Goal: Information Seeking & Learning: Learn about a topic

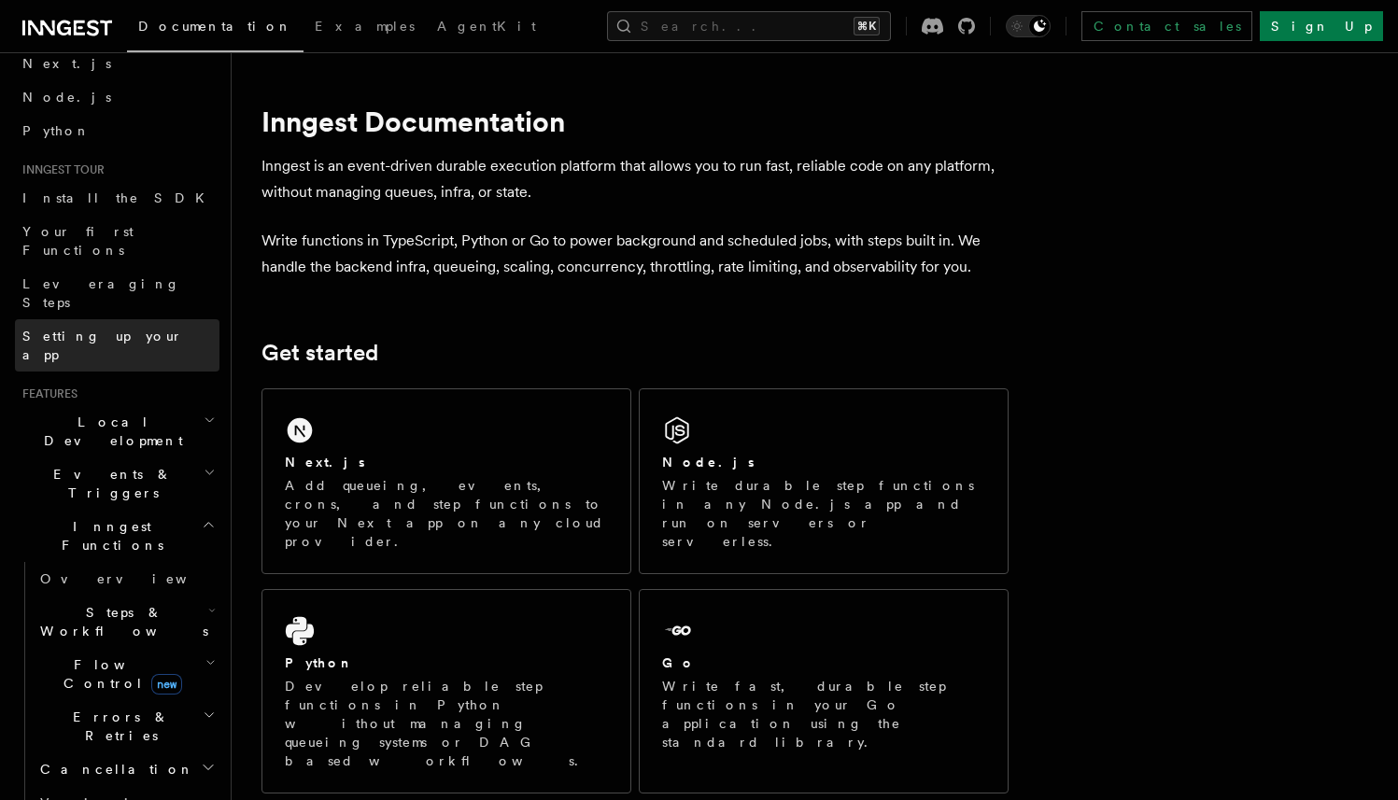
scroll to position [111, 0]
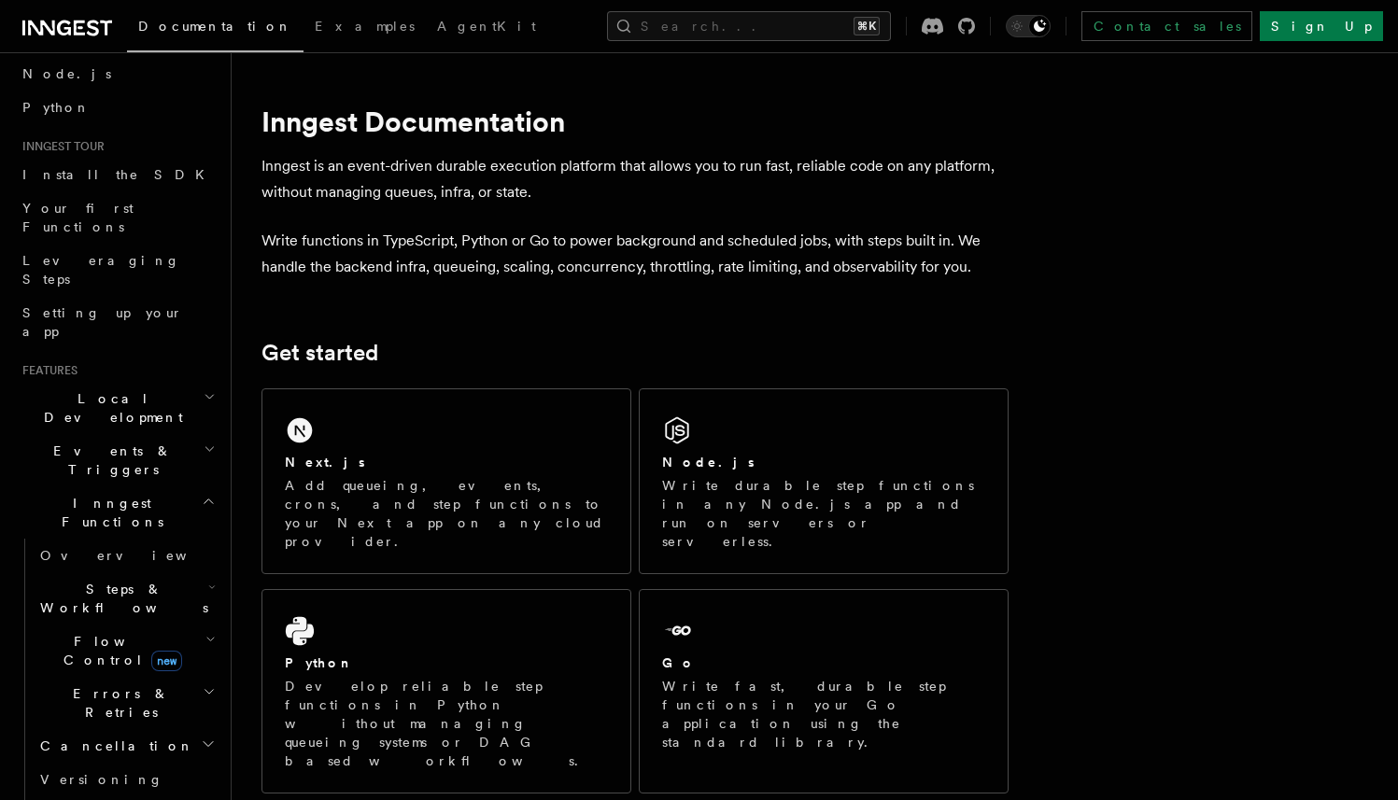
click at [112, 580] on span "Steps & Workflows" at bounding box center [121, 598] width 176 height 37
click at [94, 625] on link "Overview" at bounding box center [134, 642] width 169 height 34
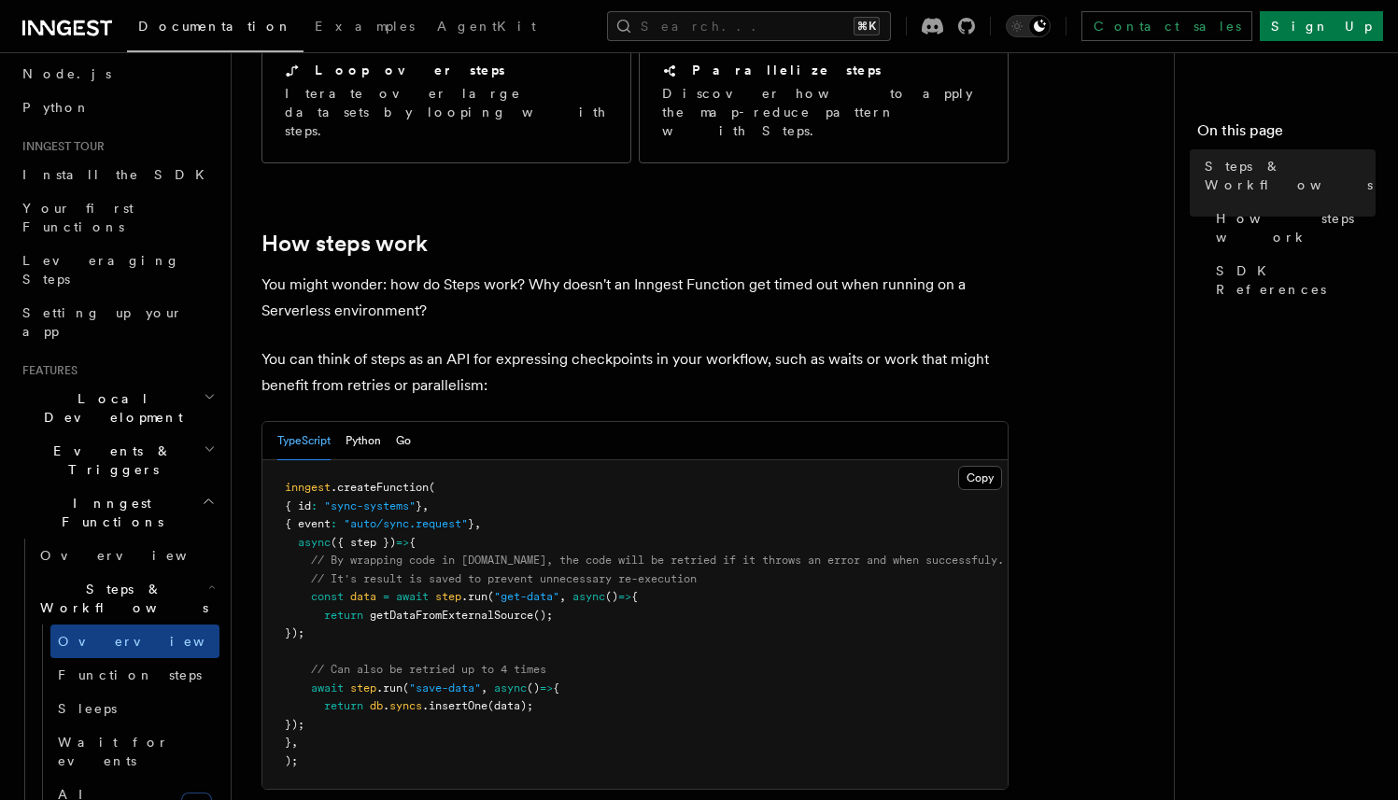
scroll to position [609, 0]
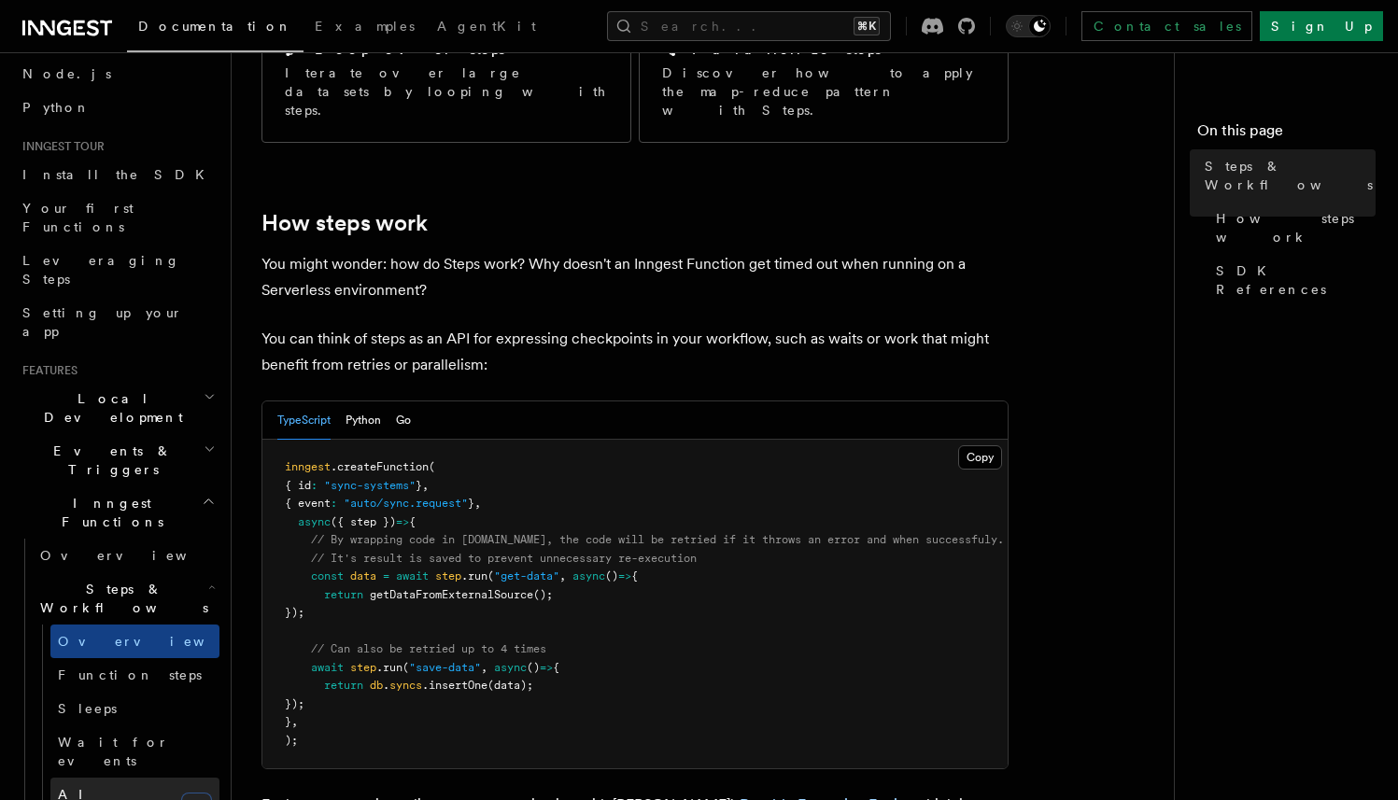
click at [123, 778] on link "AI Inference new" at bounding box center [134, 804] width 169 height 52
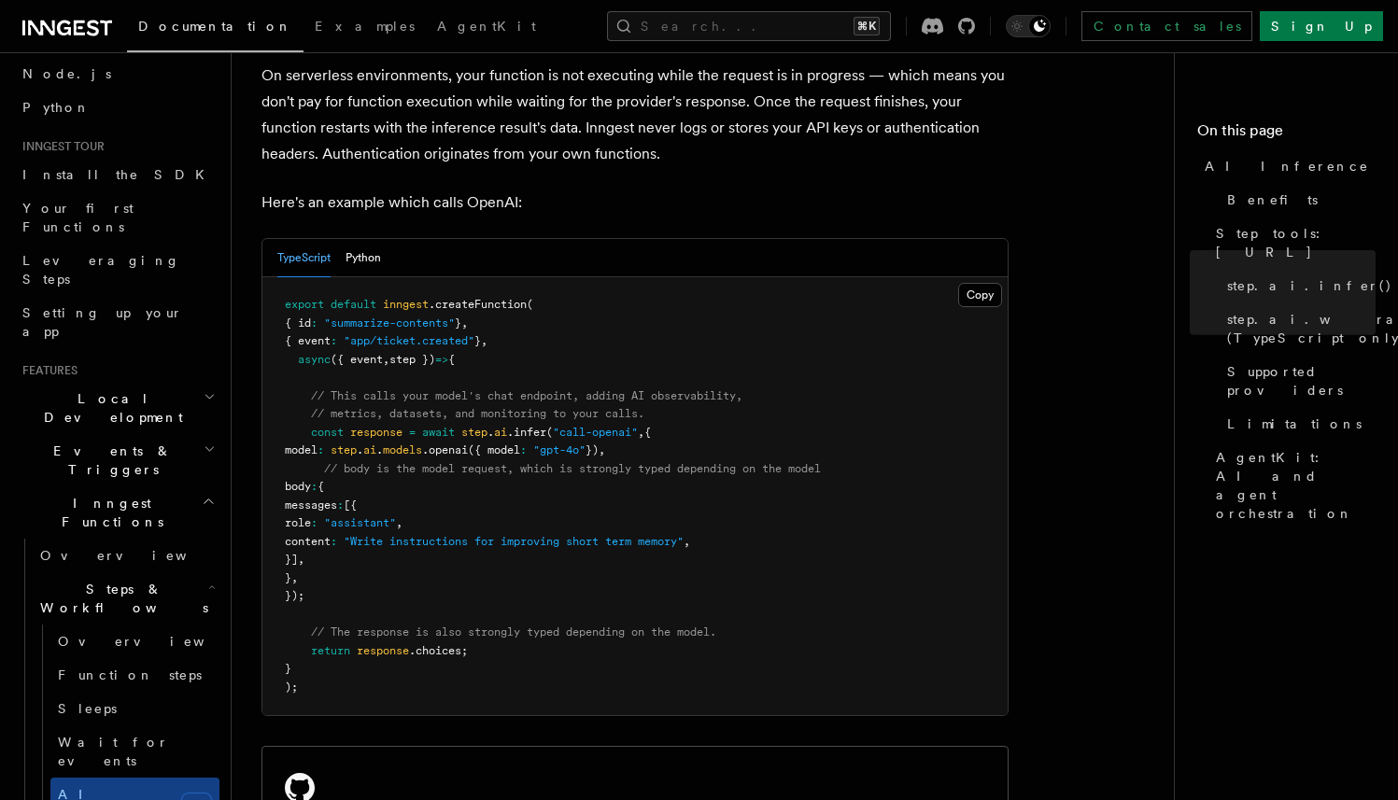
scroll to position [923, 0]
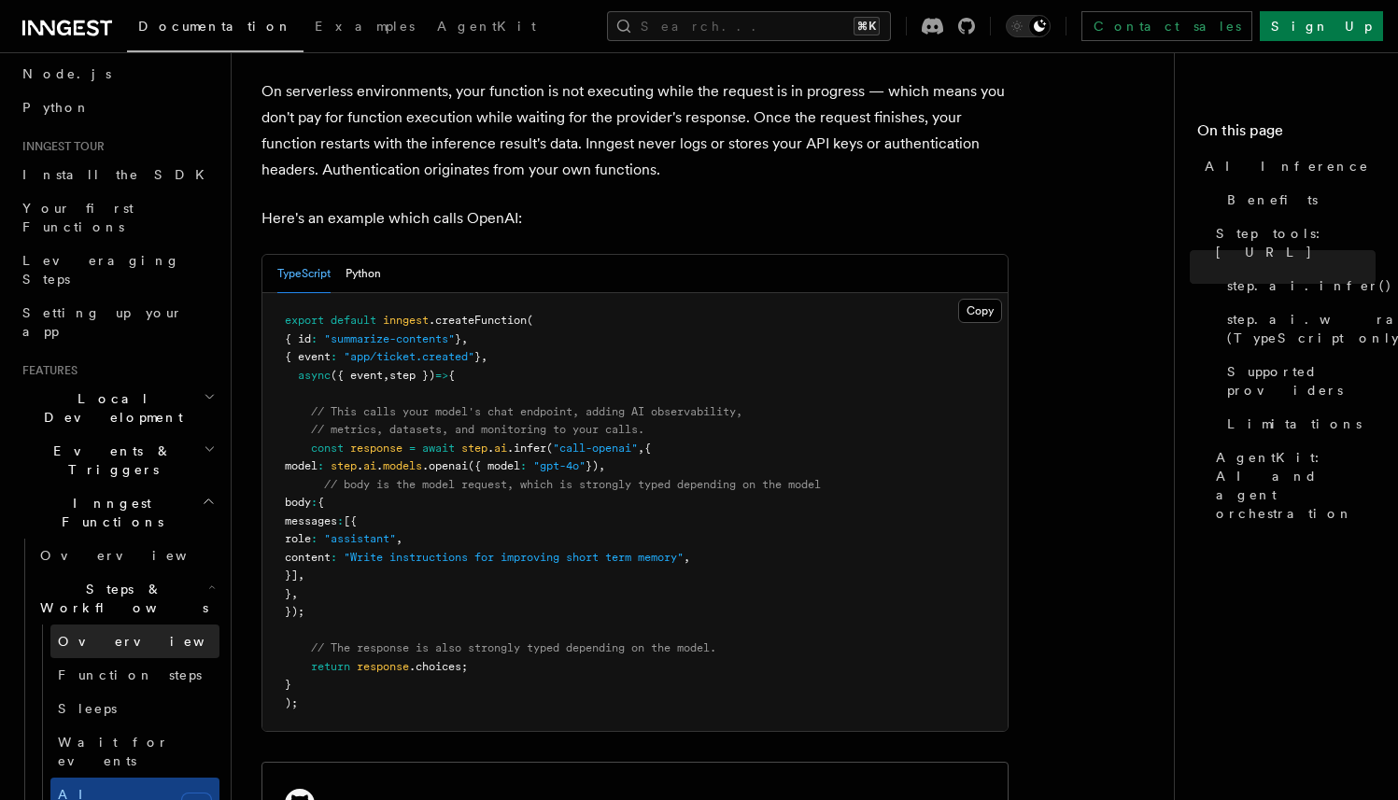
click at [89, 625] on link "Overview" at bounding box center [134, 642] width 169 height 34
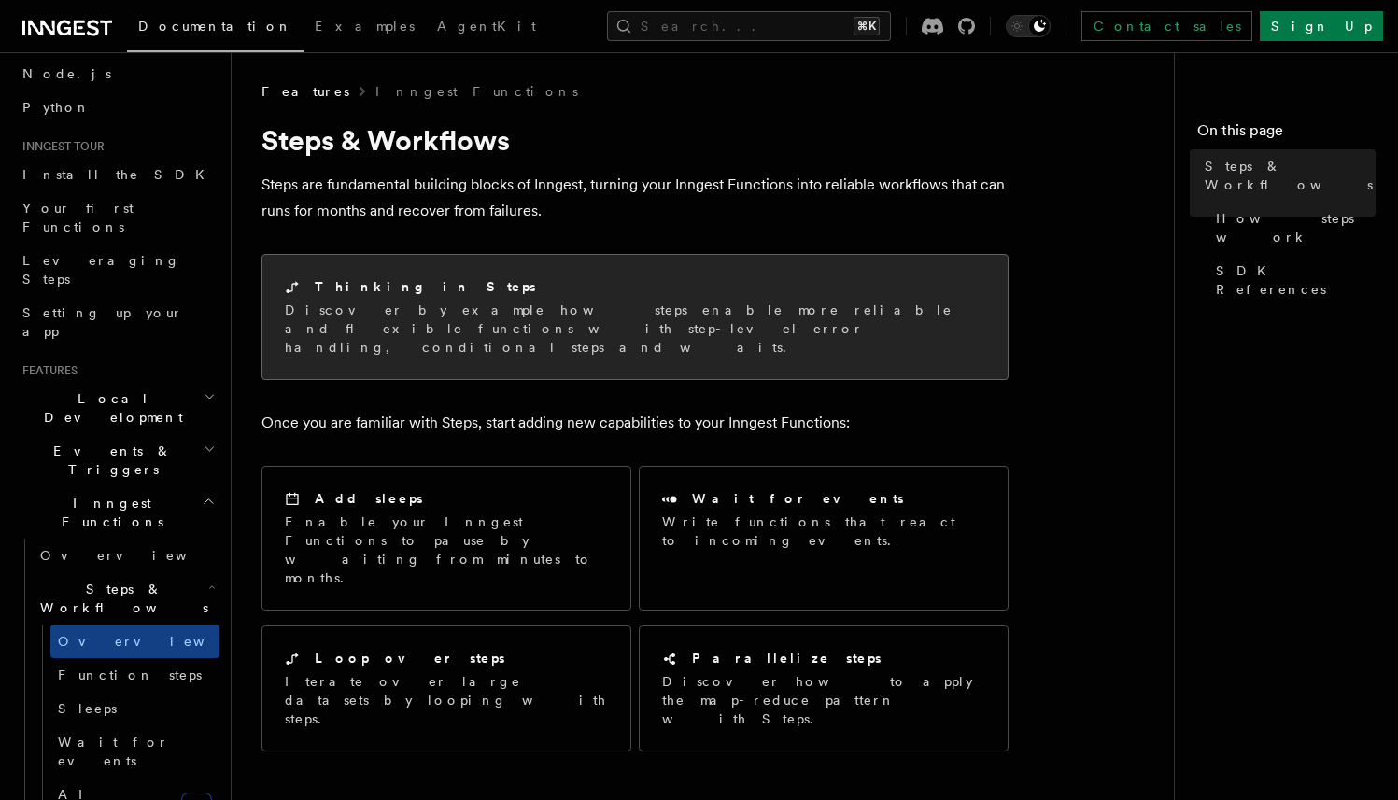
click at [570, 324] on p "Discover by example how steps enable more reliable and flexible functions with …" at bounding box center [635, 329] width 700 height 56
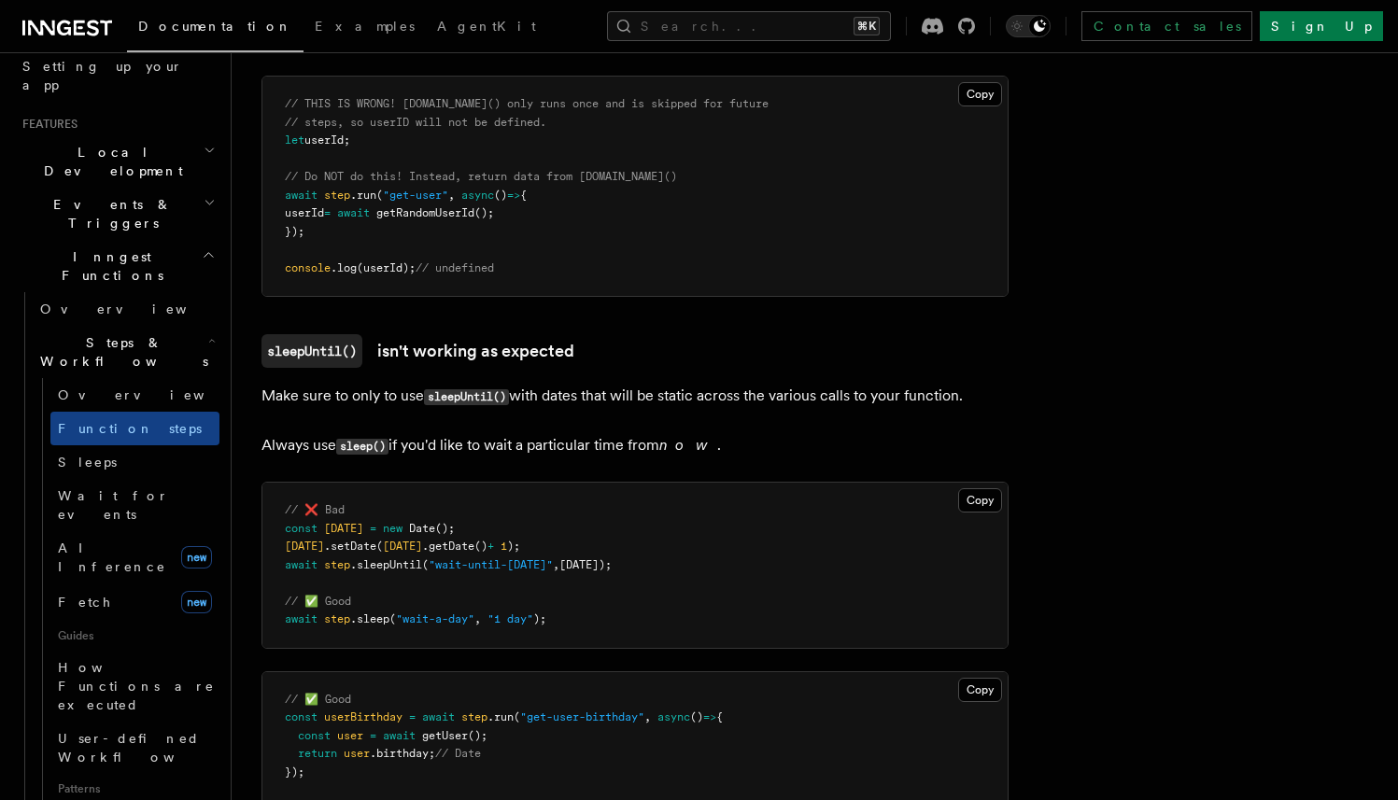
scroll to position [361, 0]
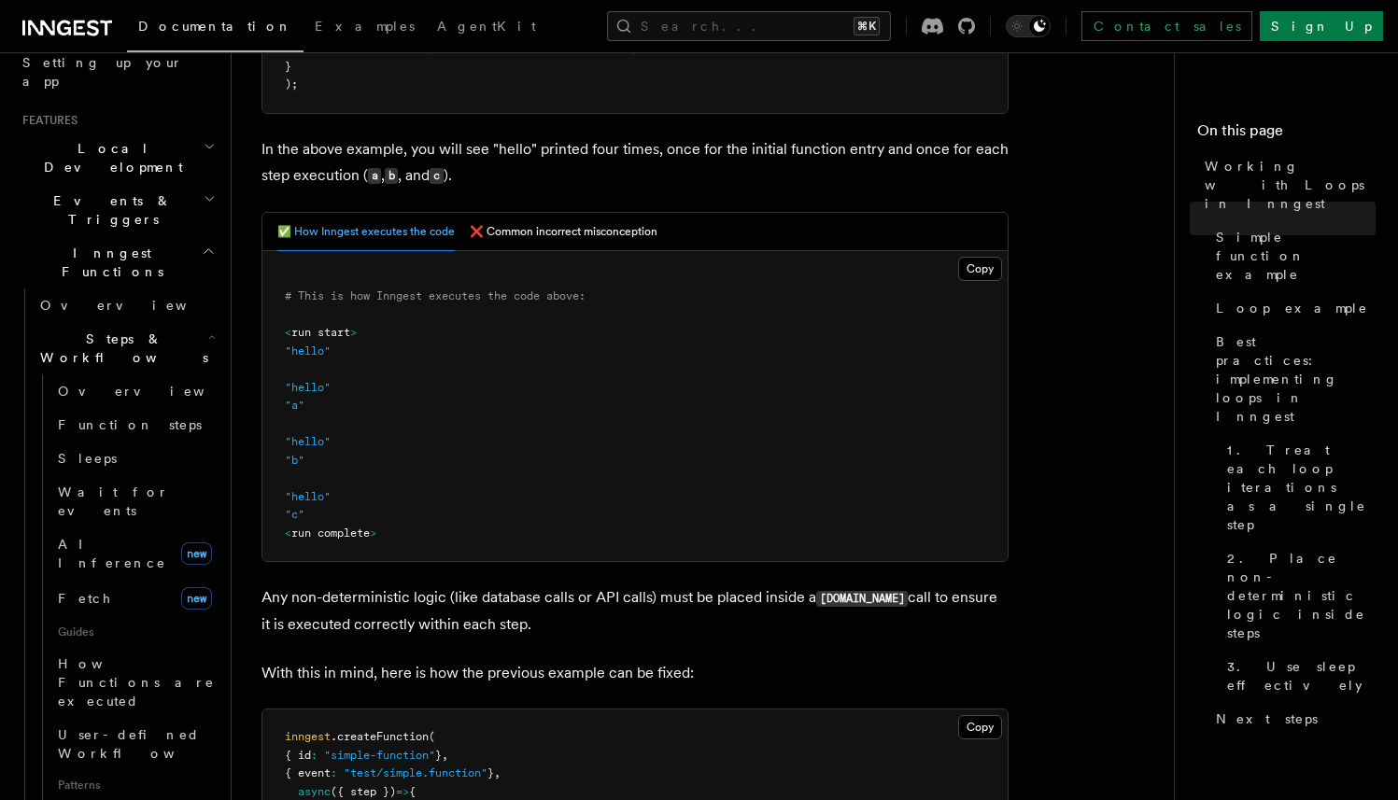
scroll to position [666, 0]
click at [579, 224] on button "❌ Common incorrect misconception" at bounding box center [564, 230] width 188 height 38
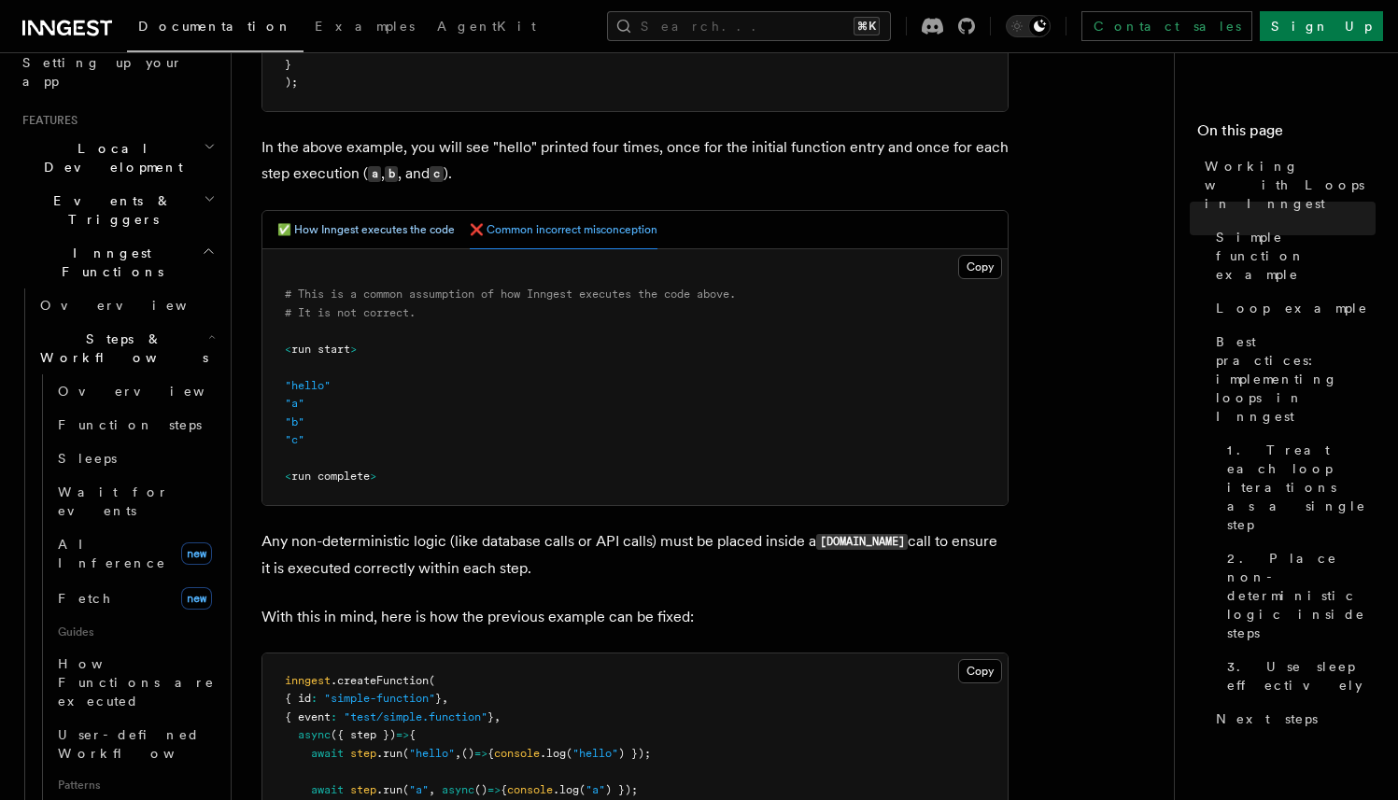
click at [345, 220] on button "✅ How Inngest executes the code" at bounding box center [365, 230] width 177 height 38
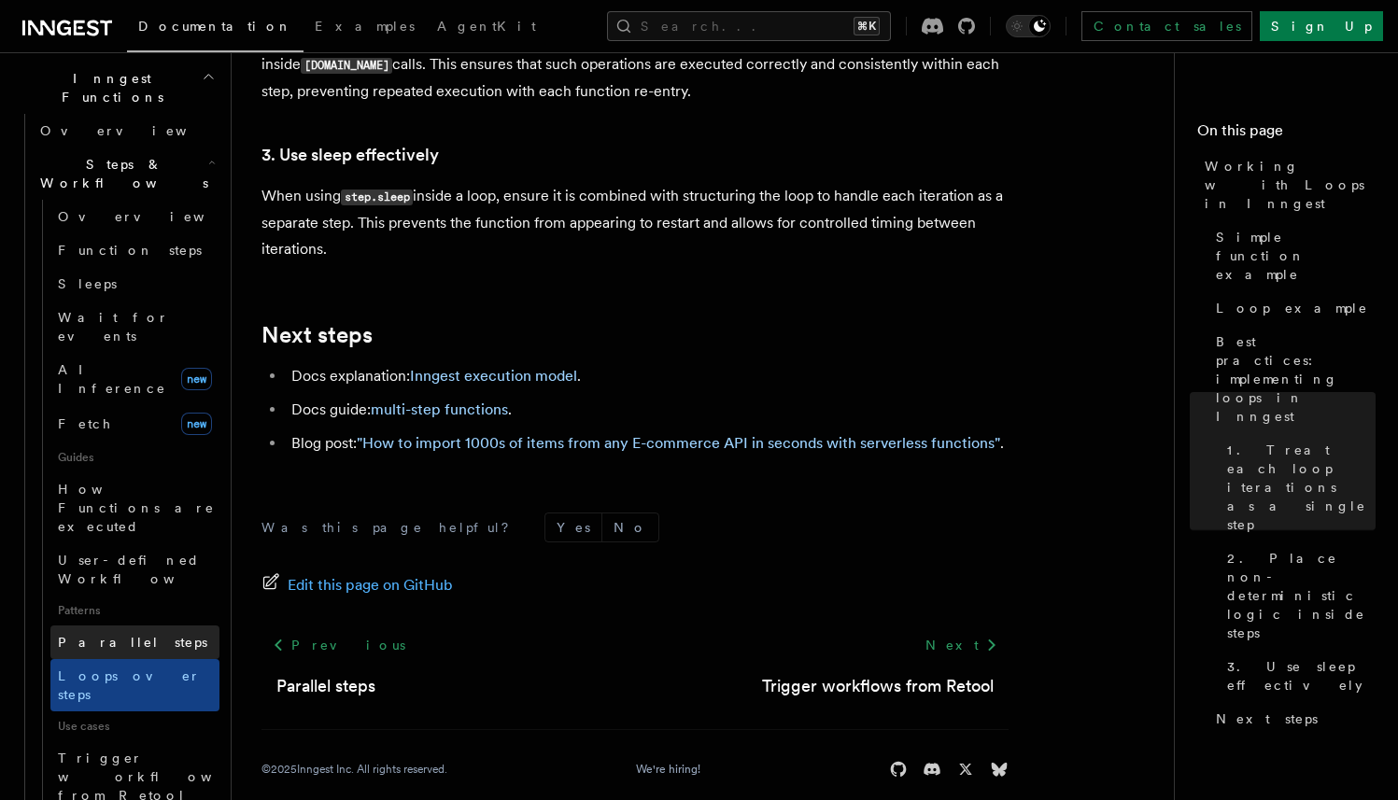
scroll to position [544, 0]
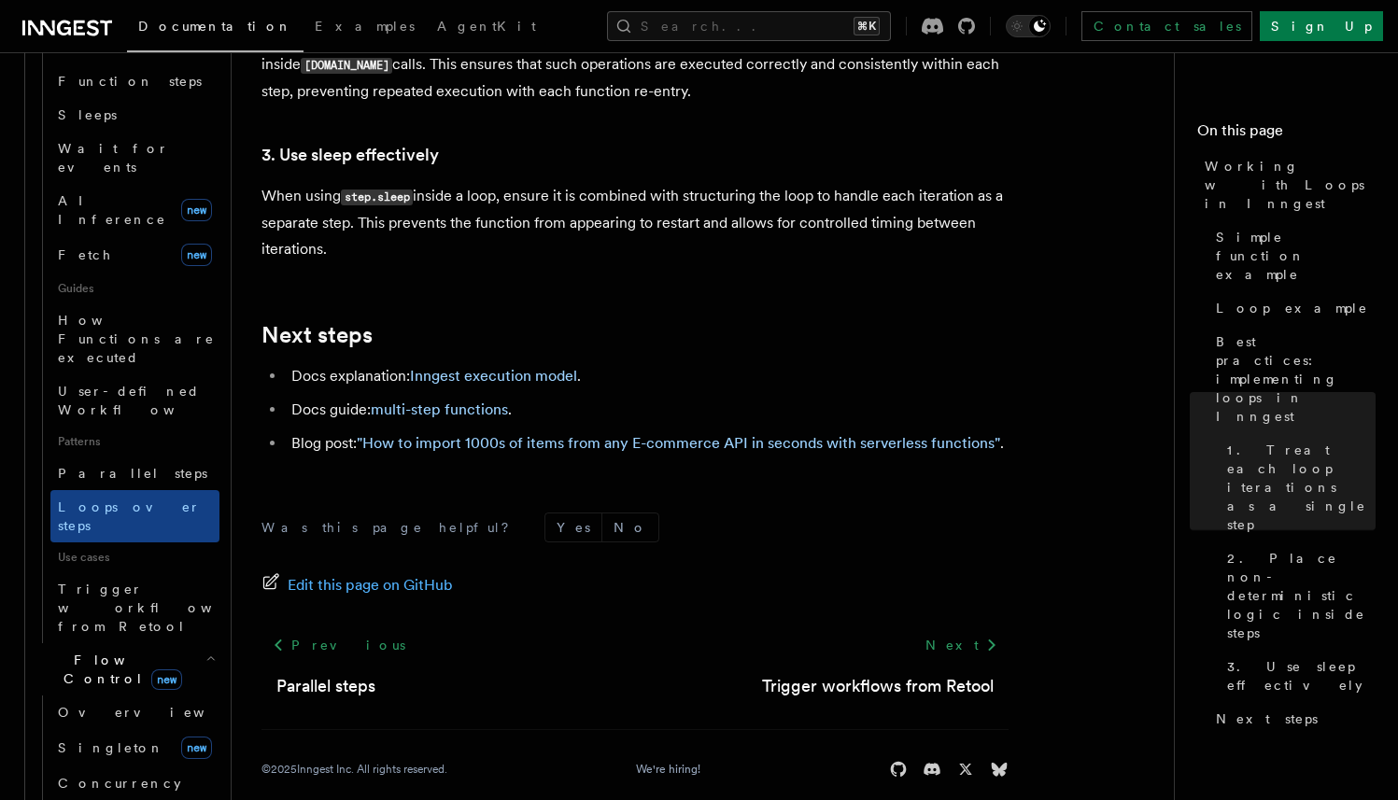
scroll to position [728, 0]
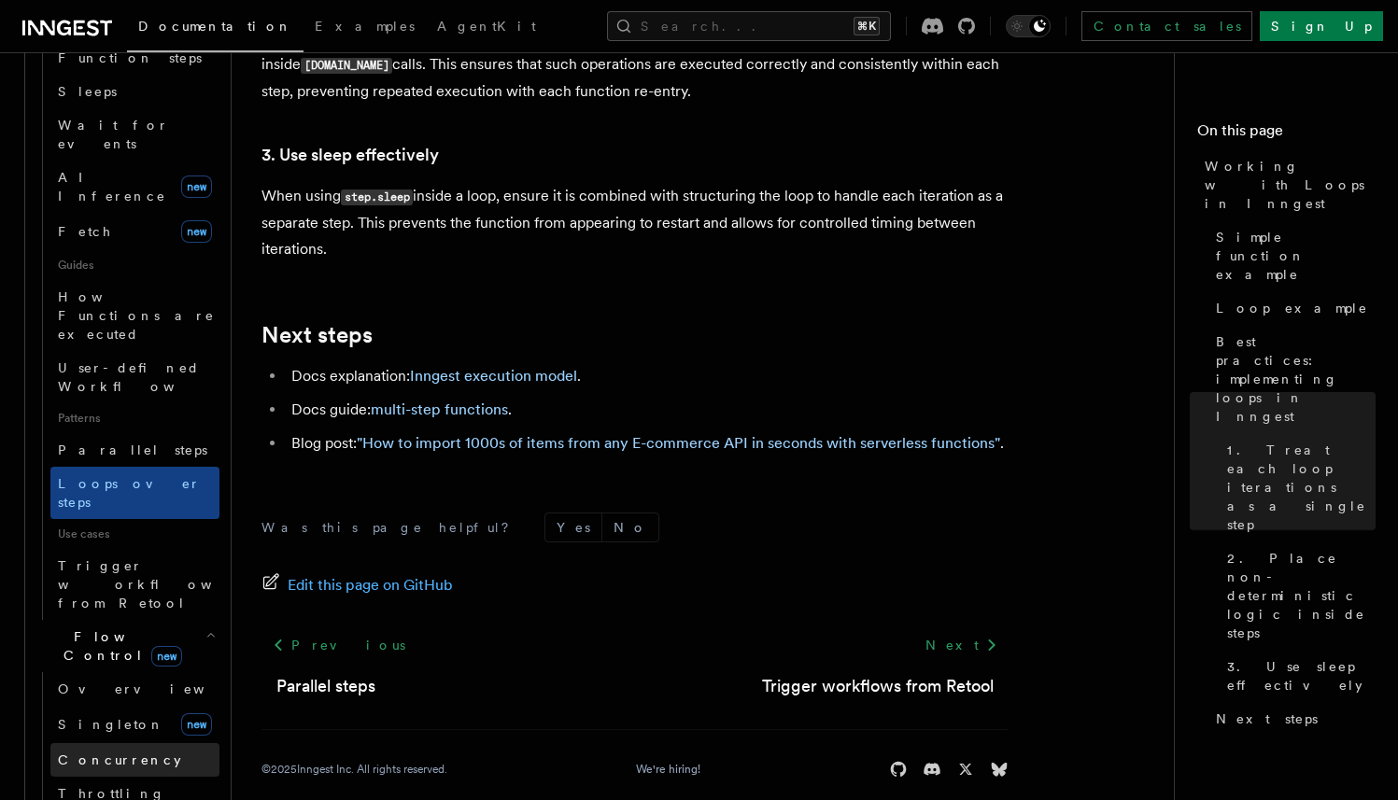
click at [110, 753] on span "Concurrency" at bounding box center [119, 760] width 123 height 15
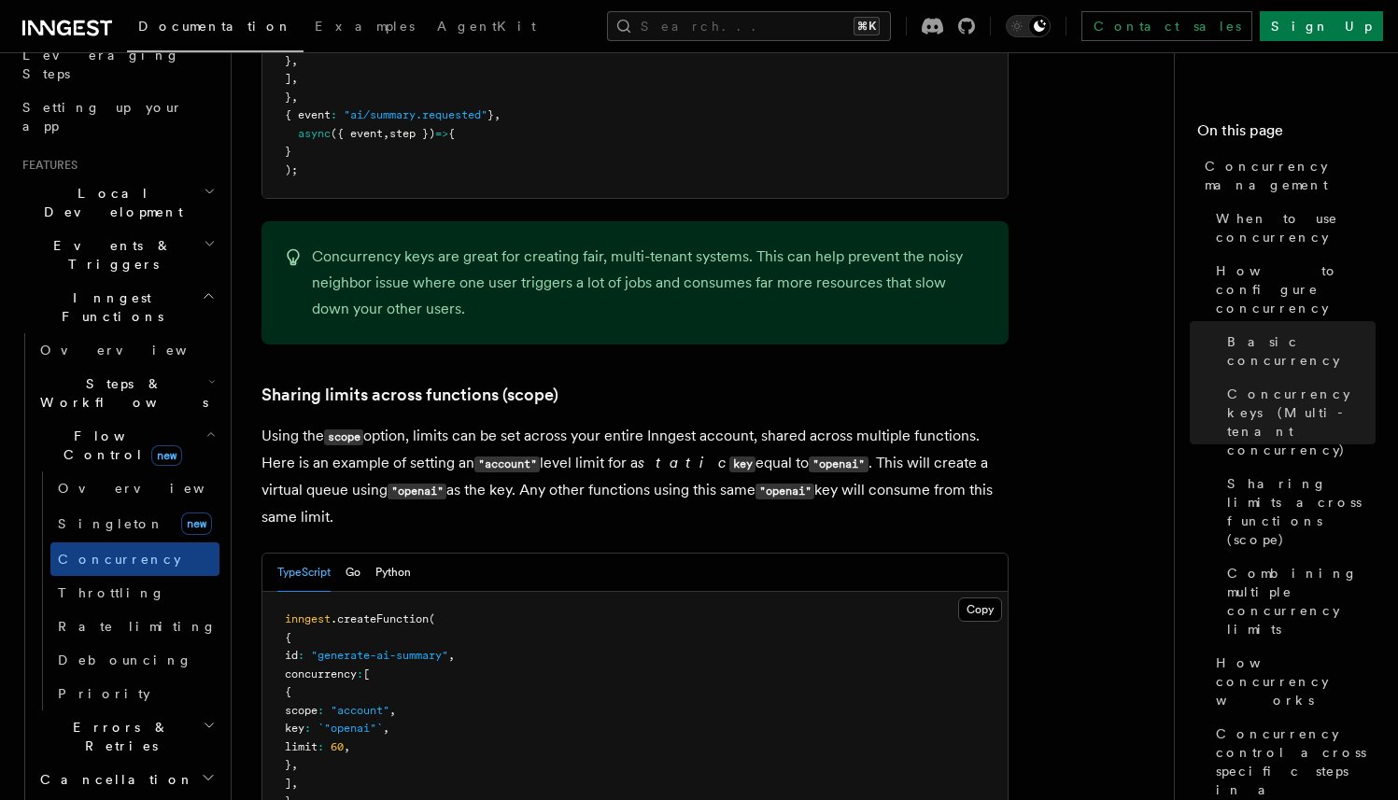
scroll to position [307, 0]
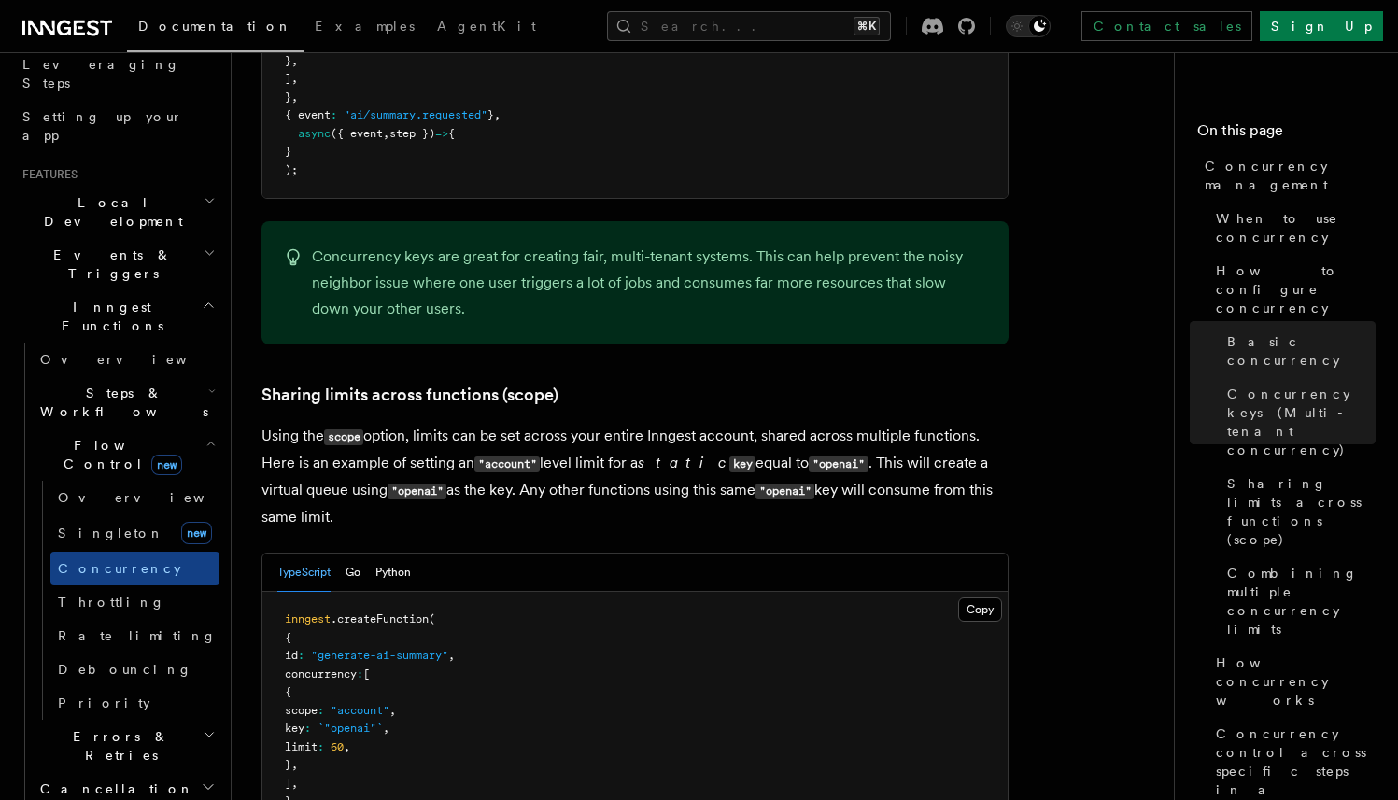
click at [120, 727] on span "Errors & Retries" at bounding box center [118, 745] width 170 height 37
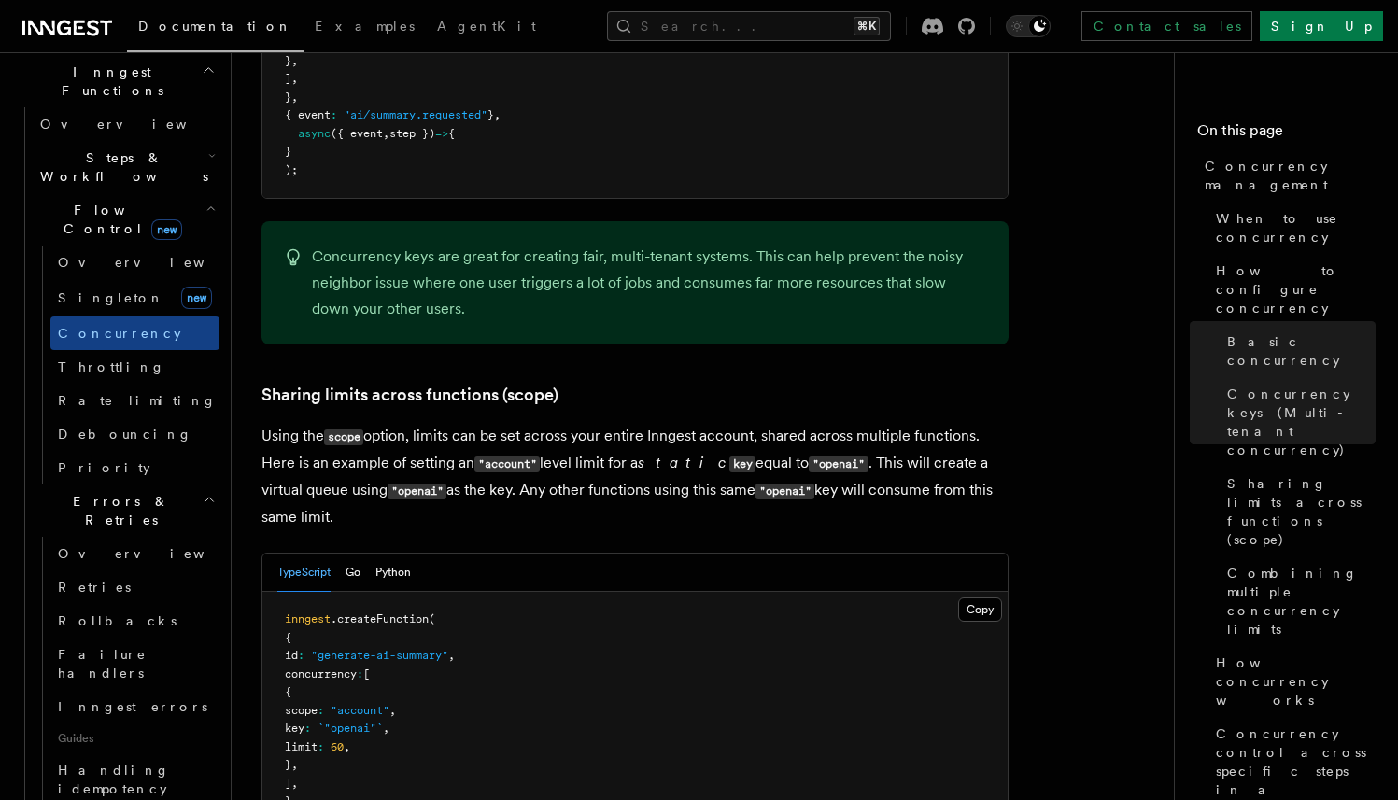
scroll to position [564, 0]
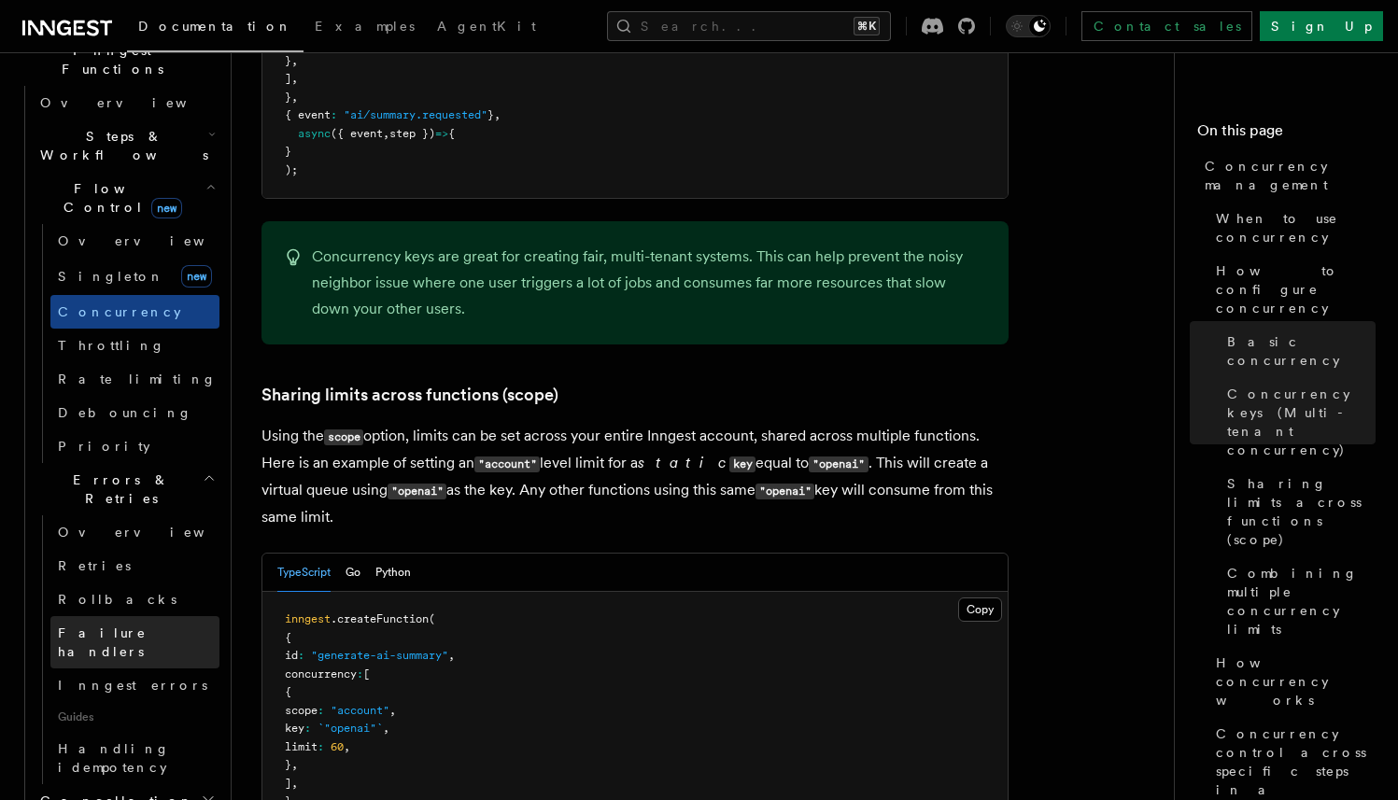
click at [144, 626] on span "Failure handlers" at bounding box center [102, 643] width 89 height 34
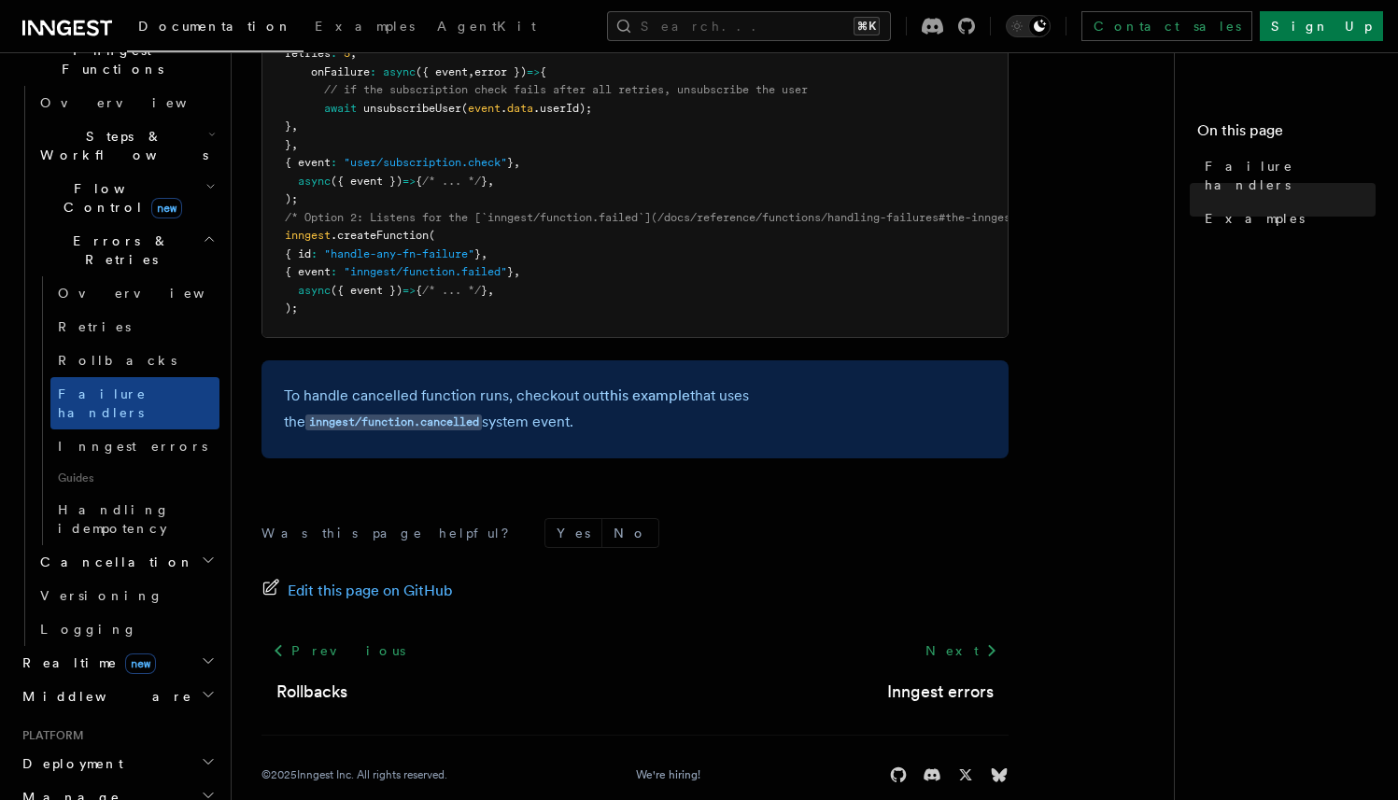
scroll to position [587, 0]
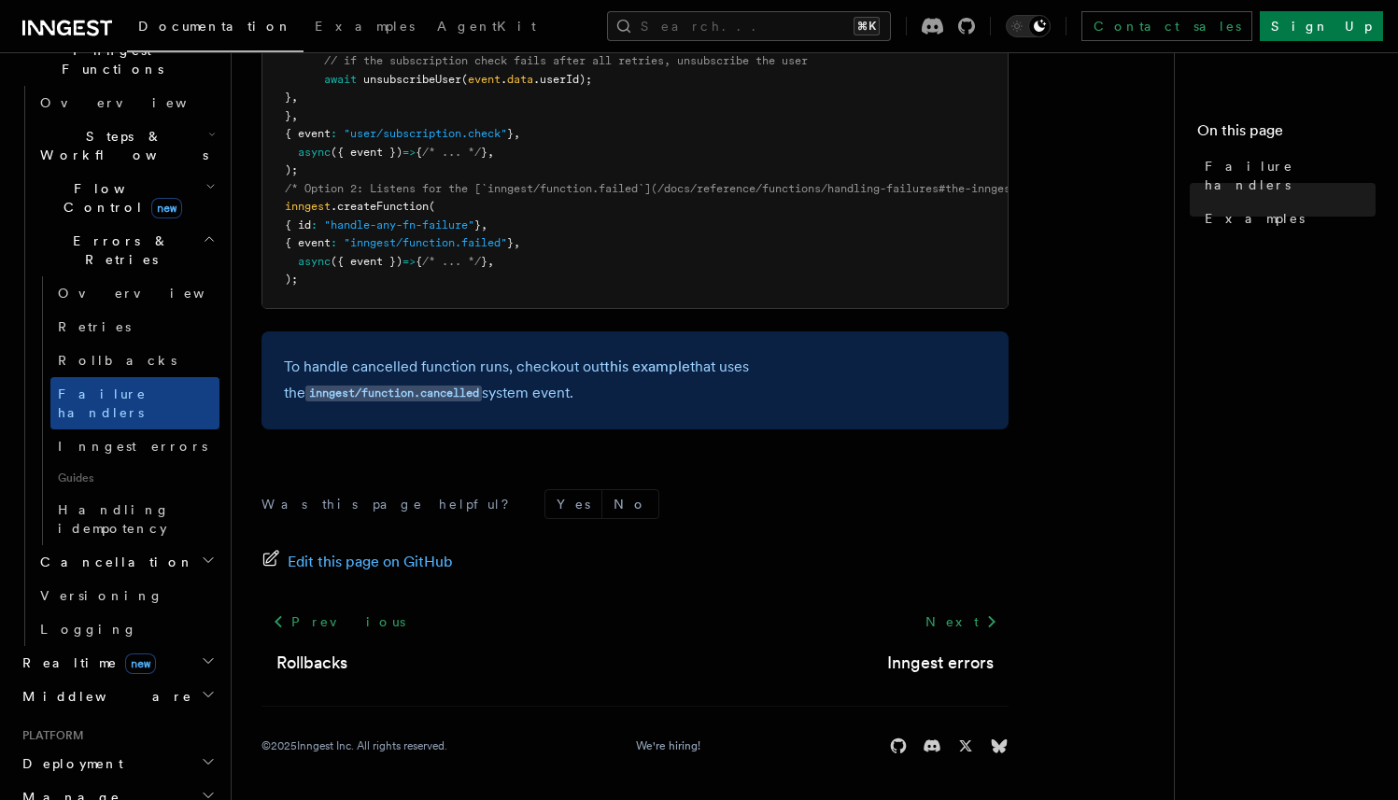
click at [120, 680] on h2 "Middleware" at bounding box center [117, 697] width 204 height 34
click at [107, 756] on span "Creating middleware" at bounding box center [119, 773] width 159 height 34
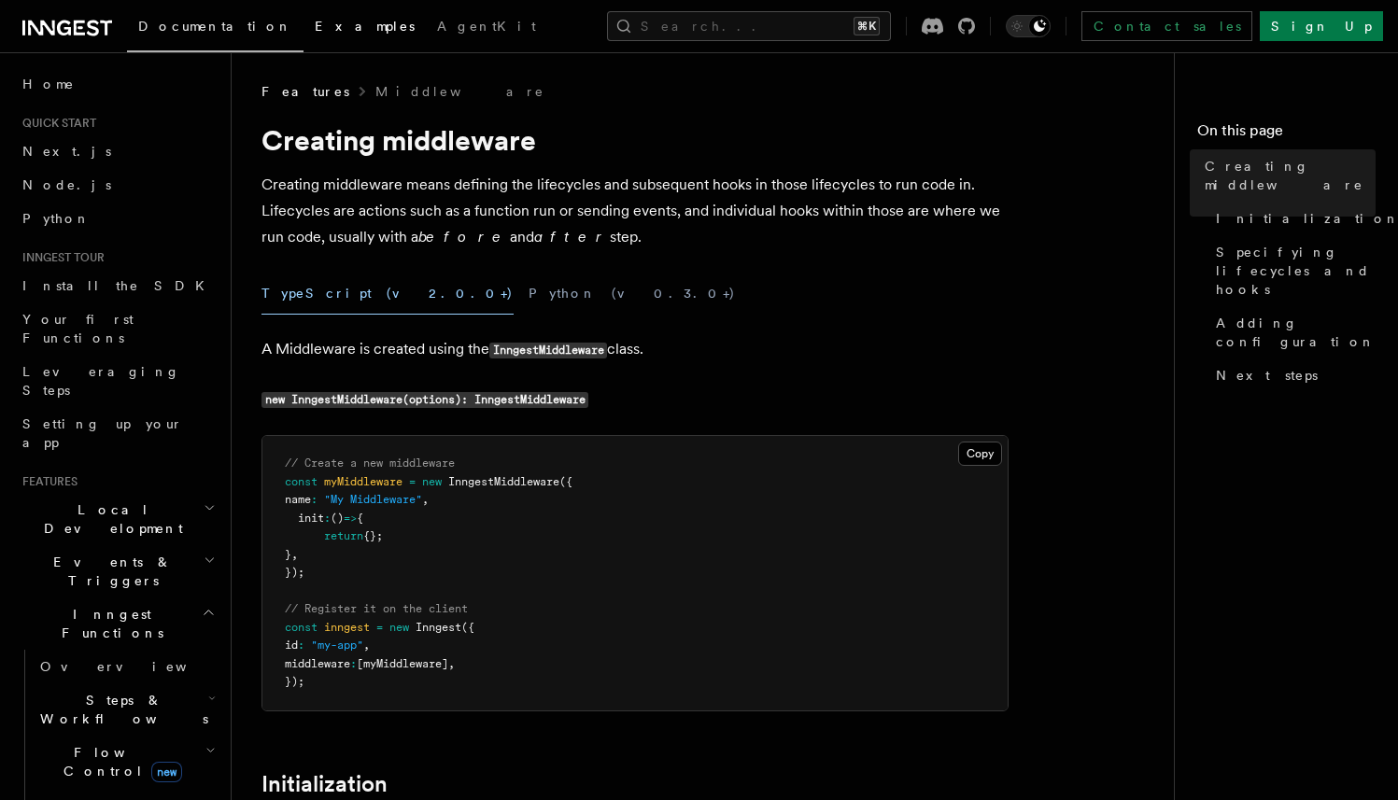
click at [315, 30] on span "Examples" at bounding box center [365, 26] width 100 height 15
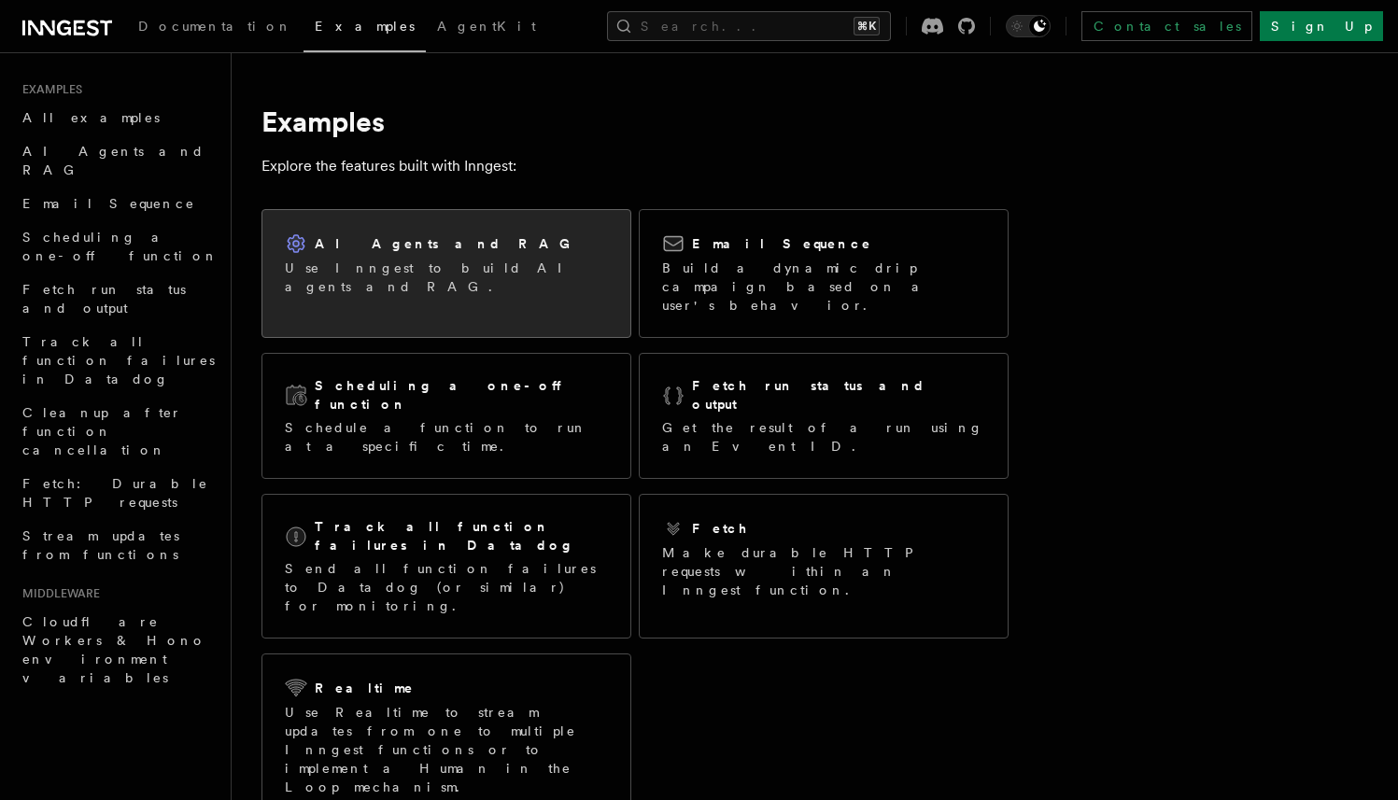
click at [407, 257] on div "AI Agents and RAG Use Inngest to build AI agents and RAG." at bounding box center [446, 263] width 323 height 63
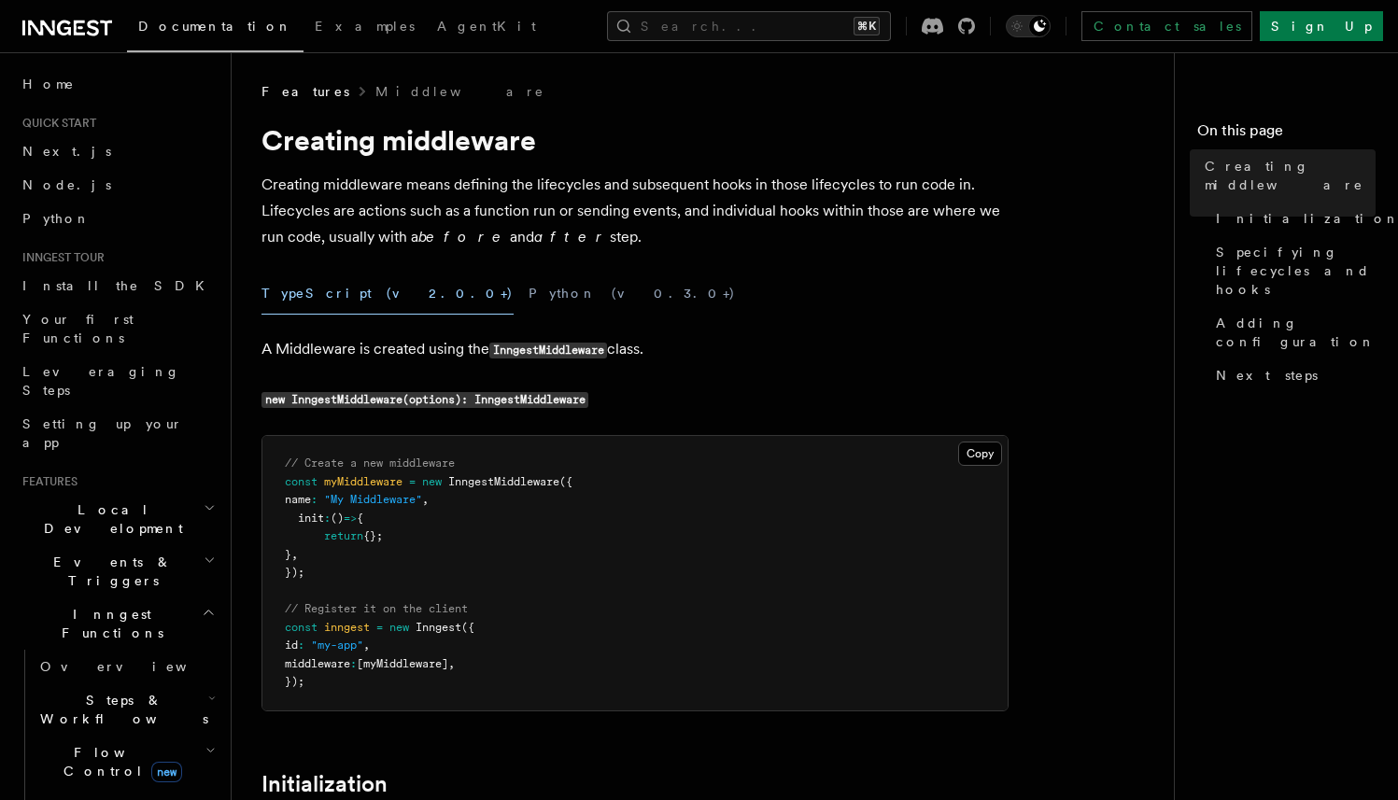
click at [169, 545] on h2 "Events & Triggers" at bounding box center [117, 571] width 204 height 52
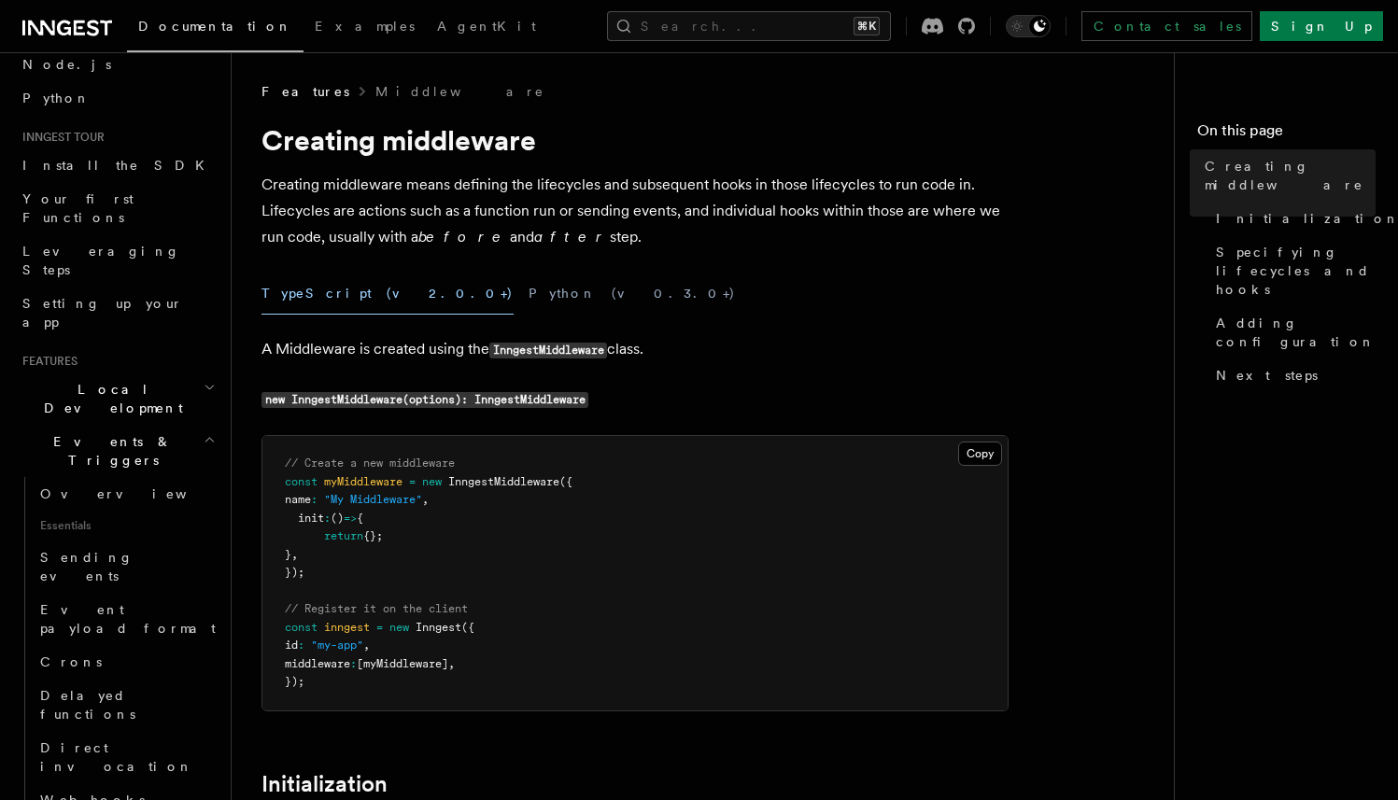
scroll to position [127, 0]
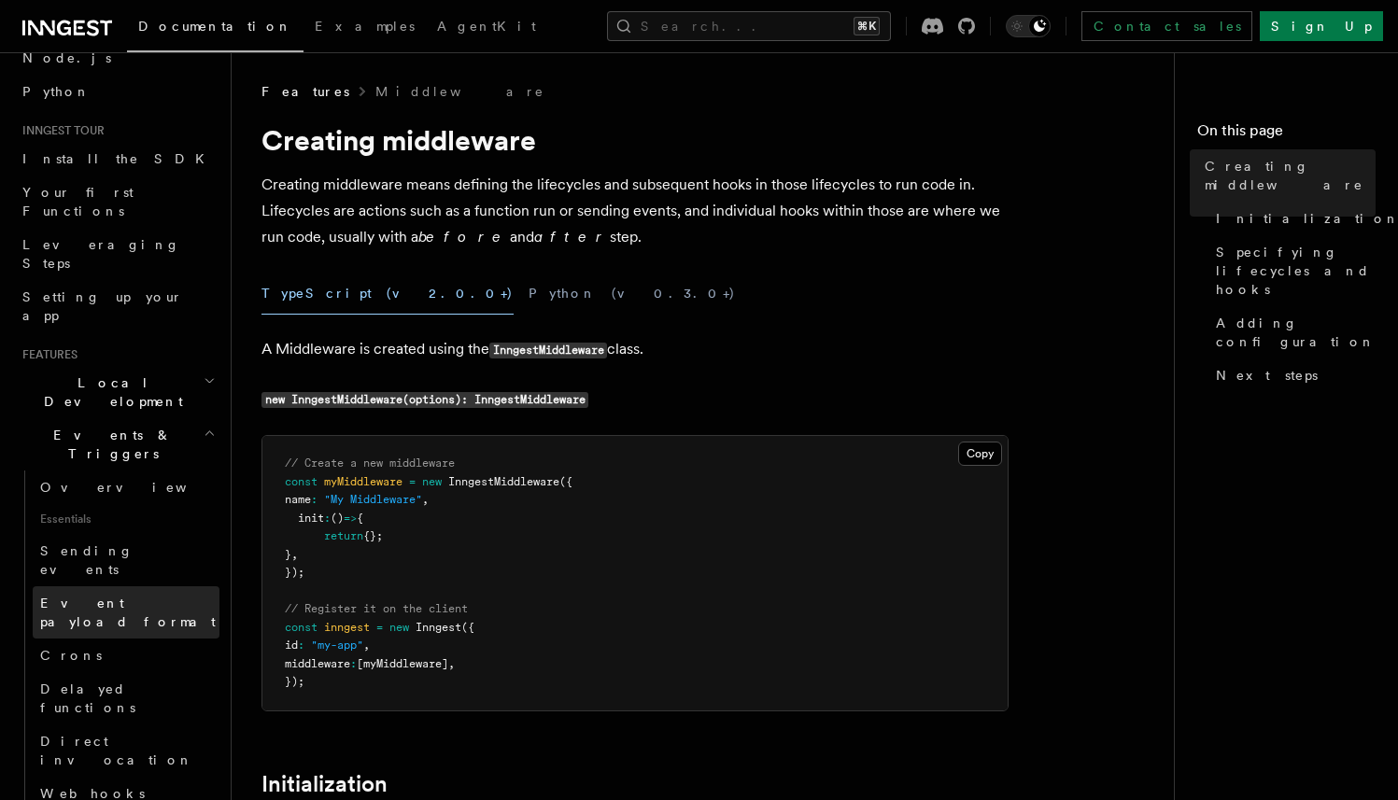
click at [159, 596] on span "Event payload format" at bounding box center [128, 613] width 176 height 34
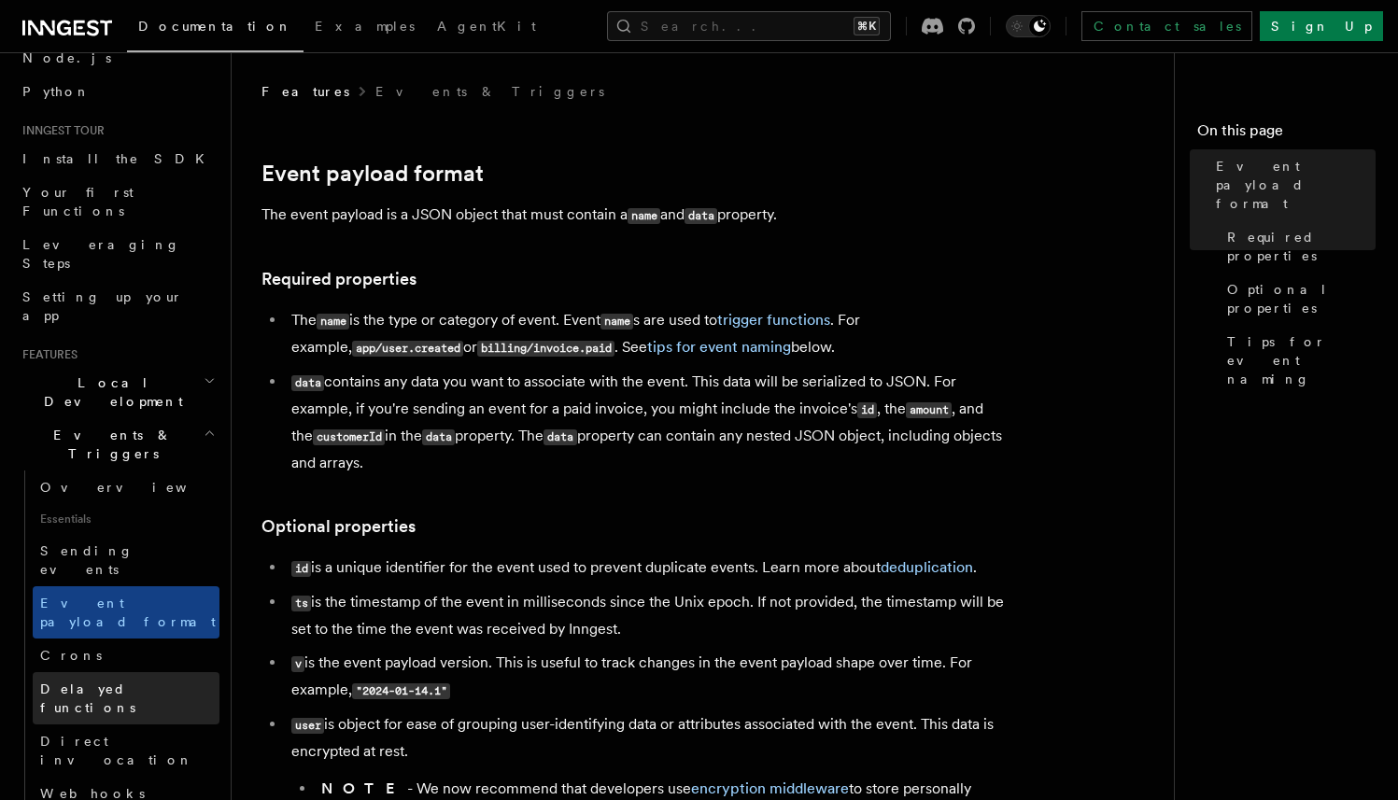
click at [106, 682] on span "Delayed functions" at bounding box center [87, 699] width 95 height 34
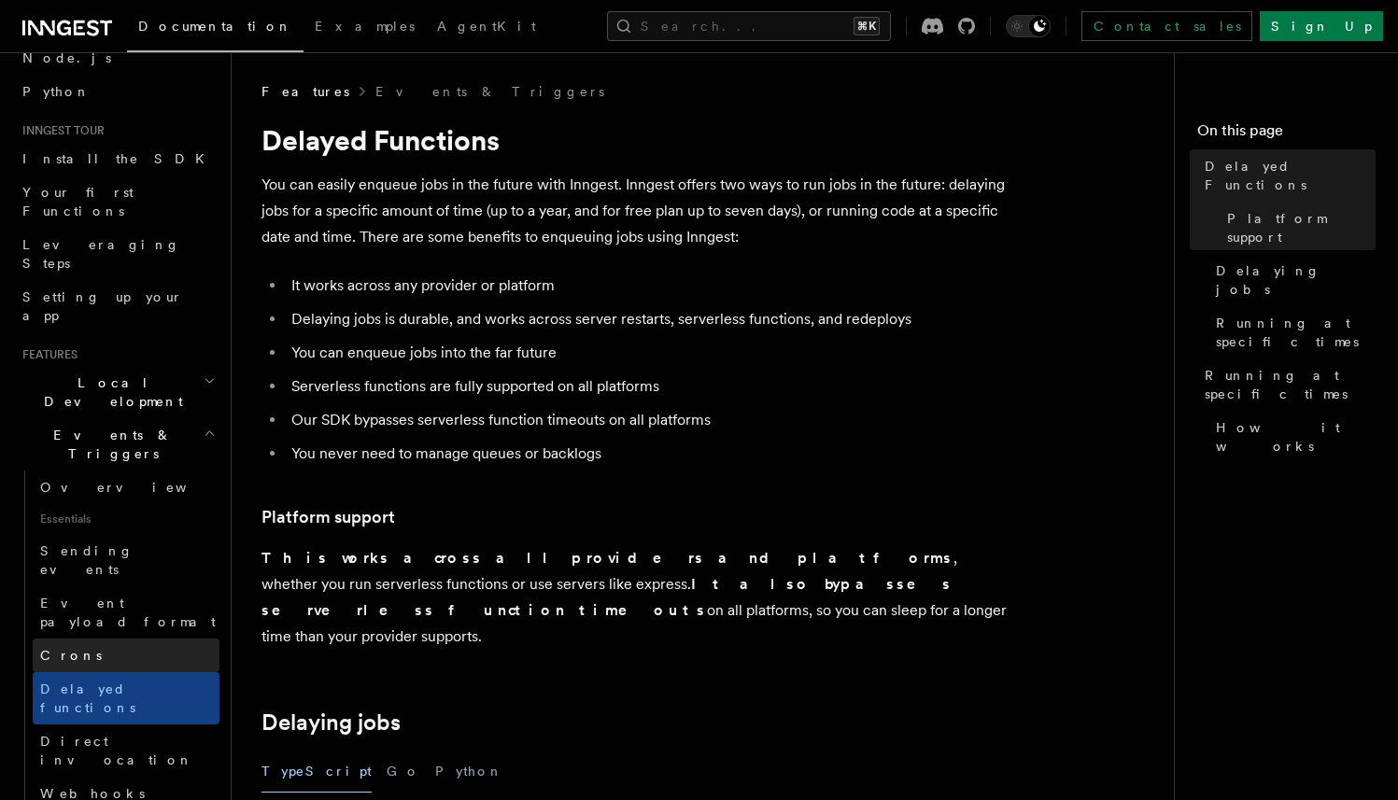
click at [91, 639] on link "Crons" at bounding box center [126, 656] width 187 height 34
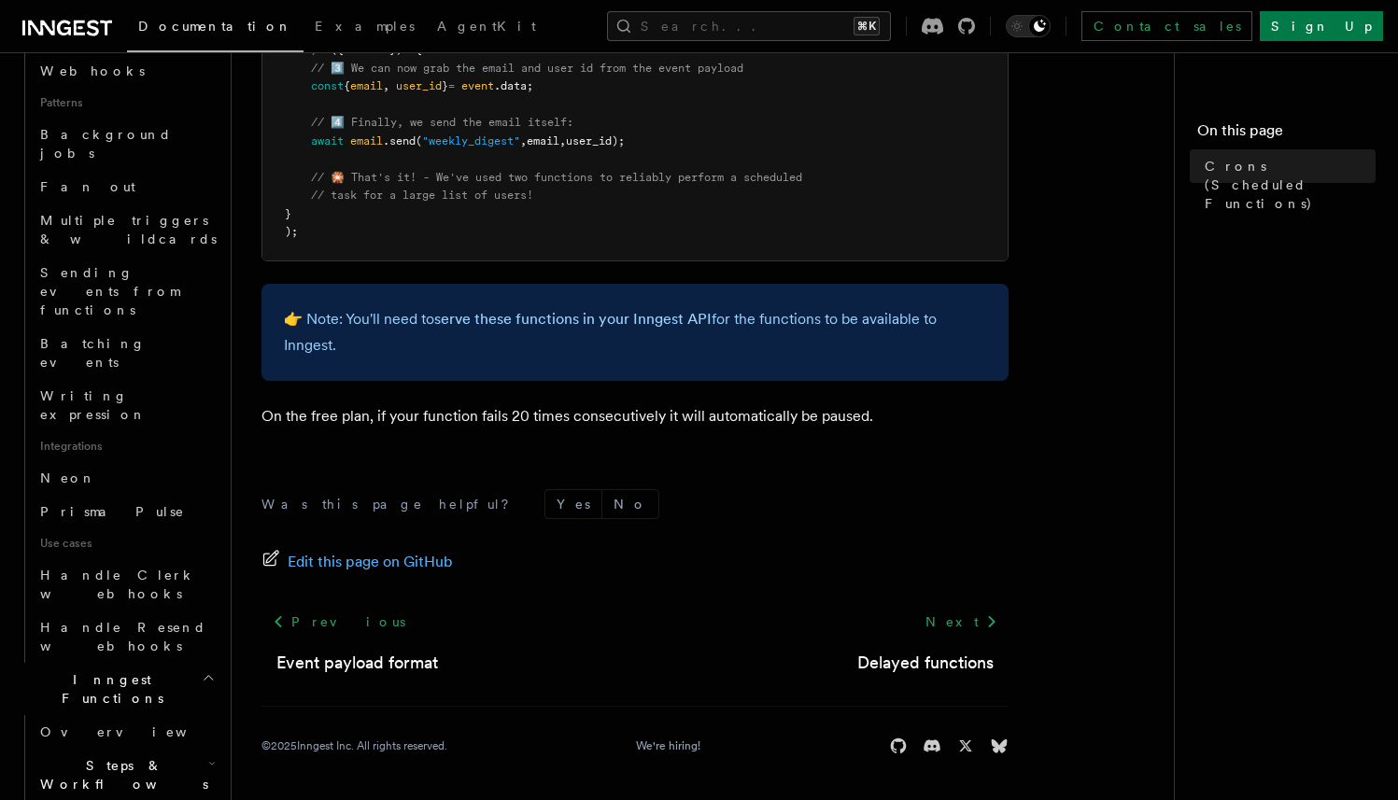
scroll to position [858, 0]
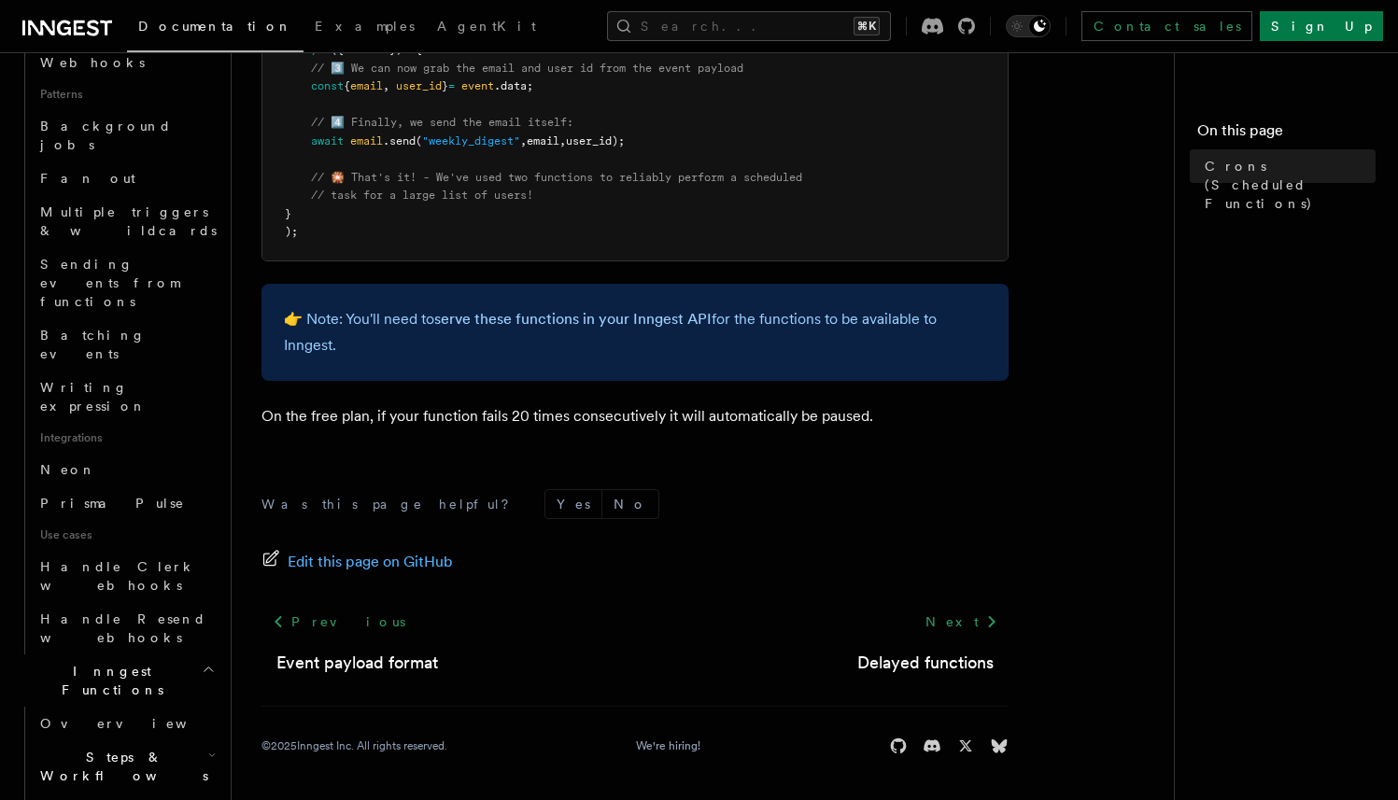
click at [101, 748] on span "Steps & Workflows" at bounding box center [121, 766] width 176 height 37
click at [94, 799] on span "Overview" at bounding box center [154, 809] width 192 height 15
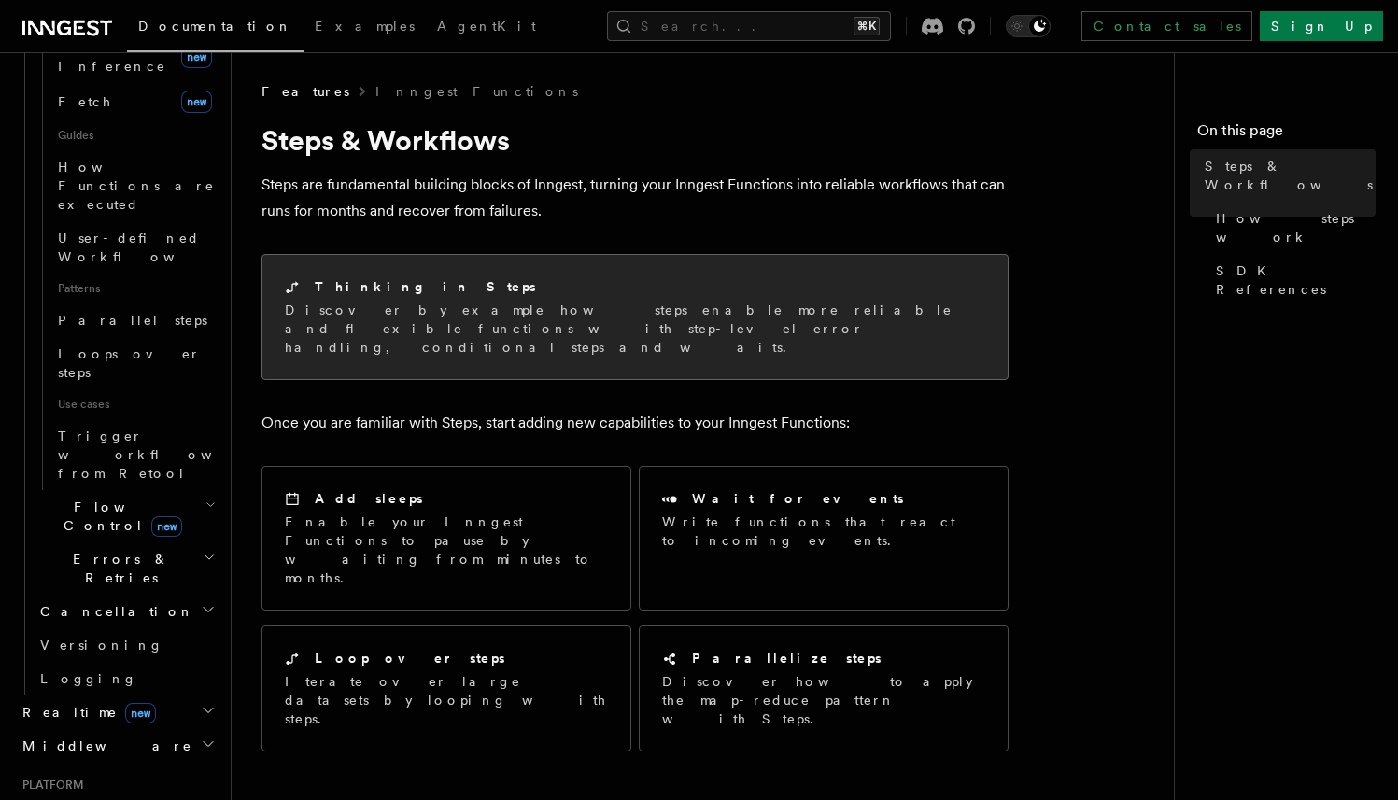
click at [472, 305] on p "Discover by example how steps enable more reliable and flexible functions with …" at bounding box center [635, 329] width 700 height 56
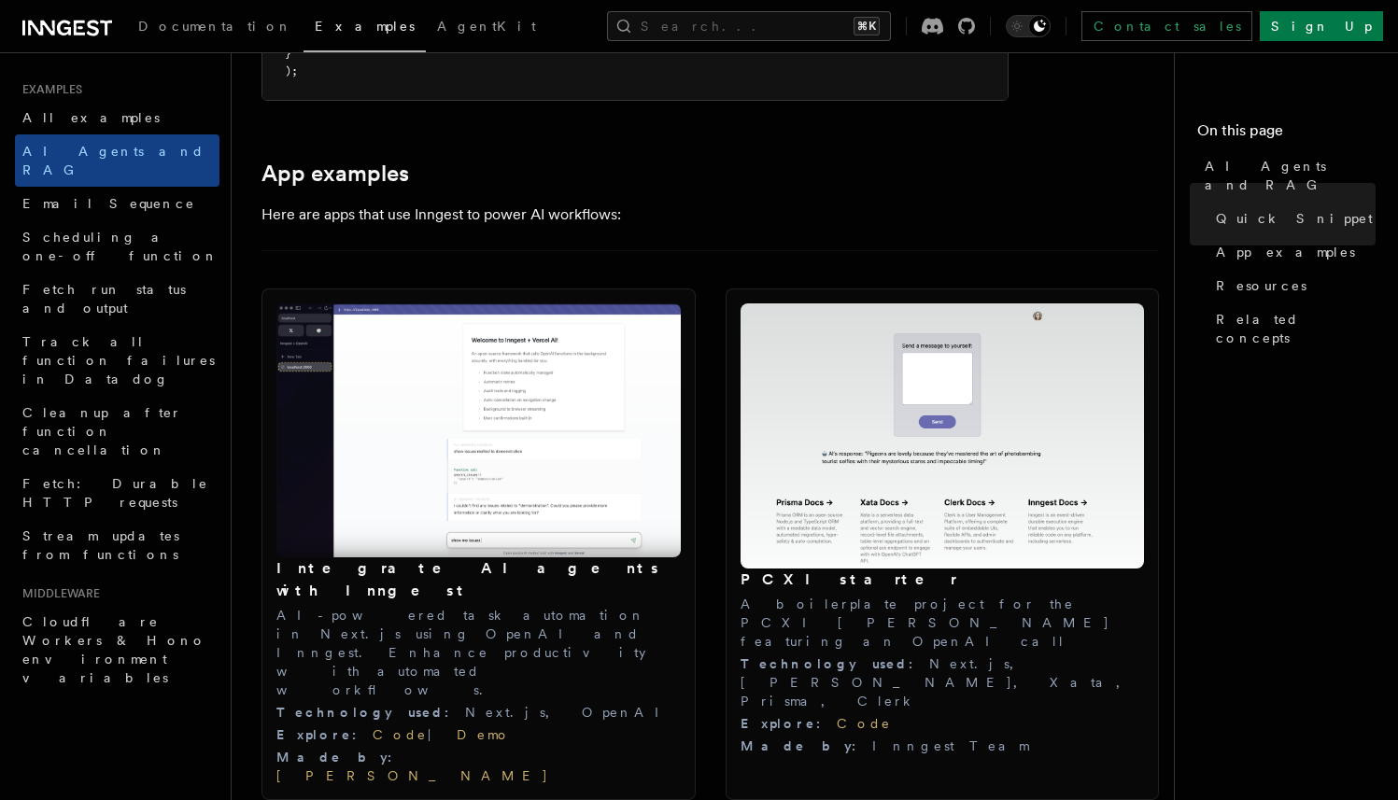
scroll to position [1868, 0]
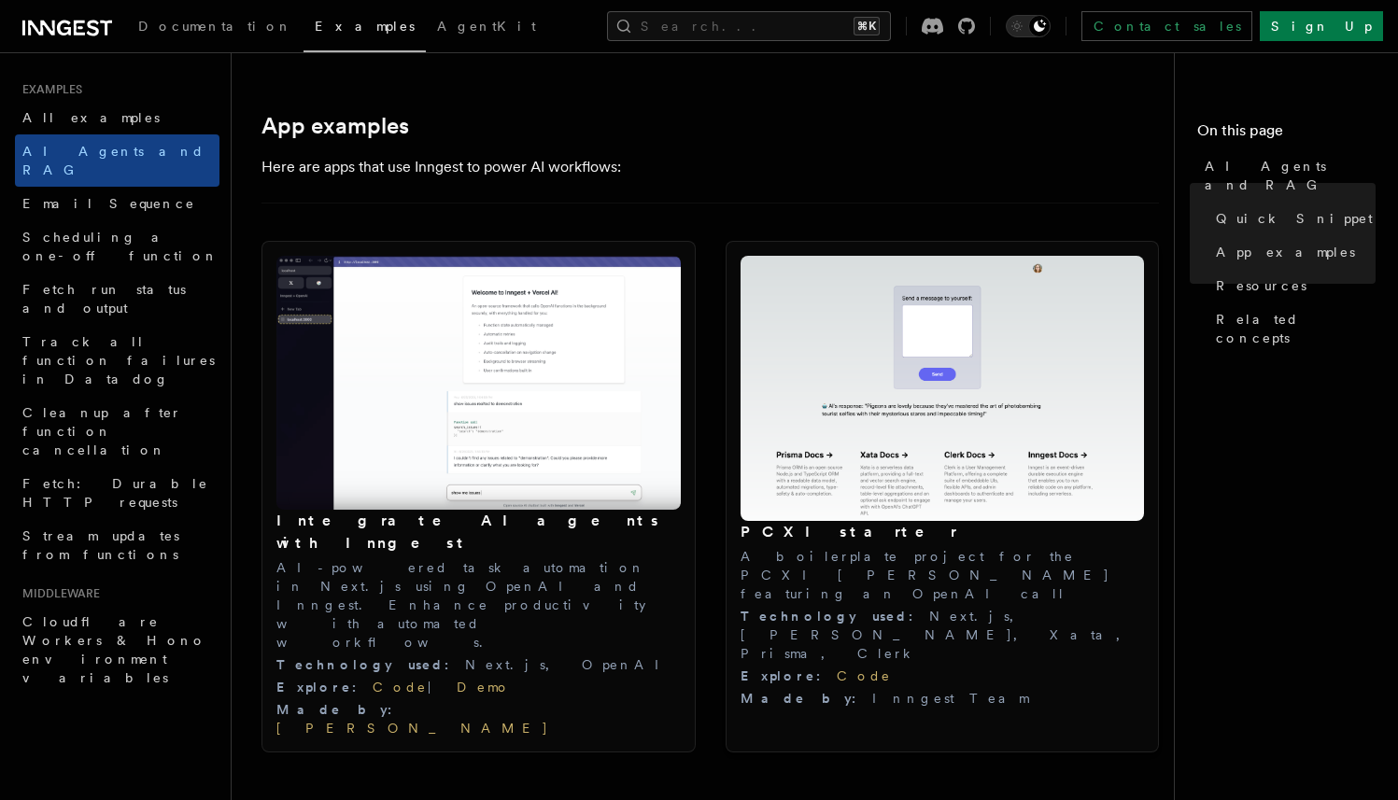
click at [848, 439] on img at bounding box center [942, 388] width 404 height 265
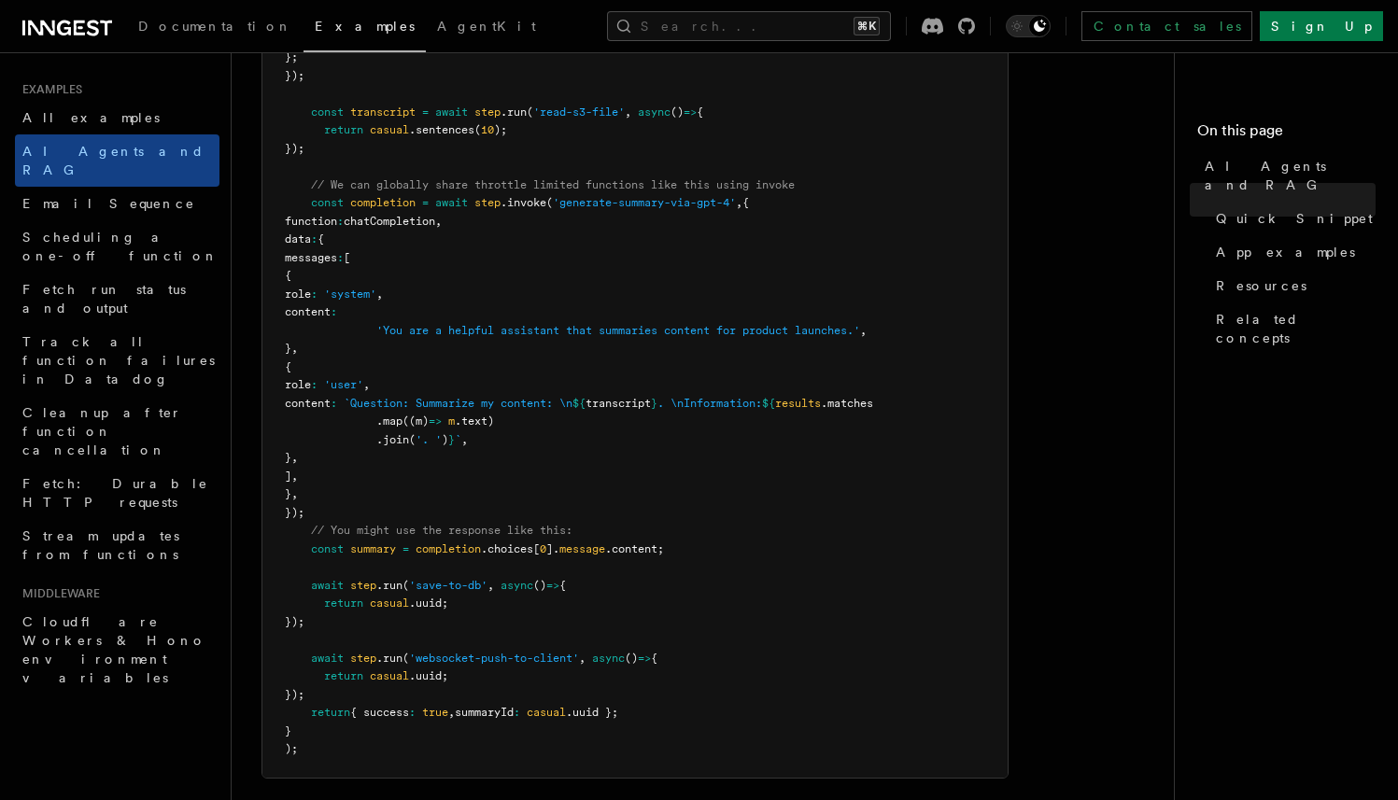
scroll to position [1147, 0]
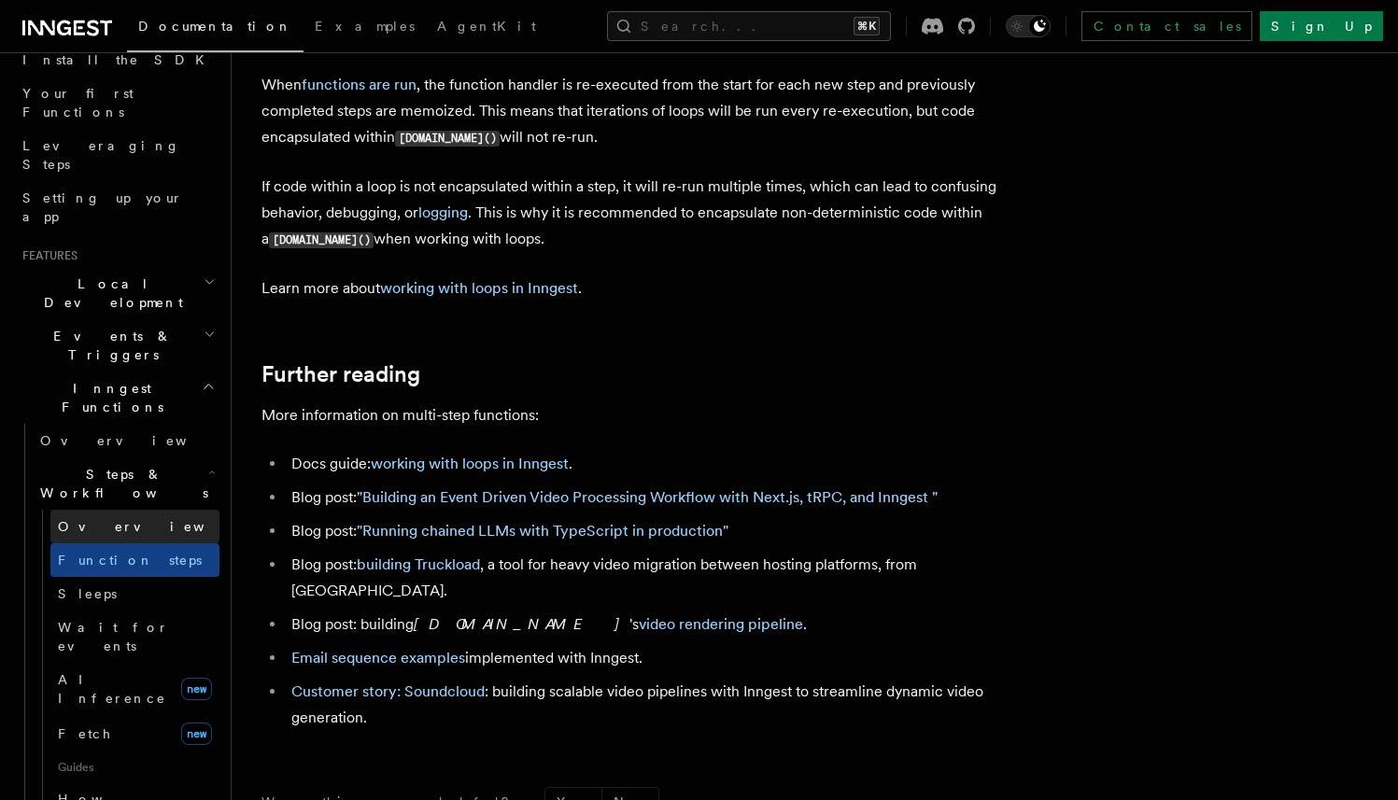
scroll to position [235, 0]
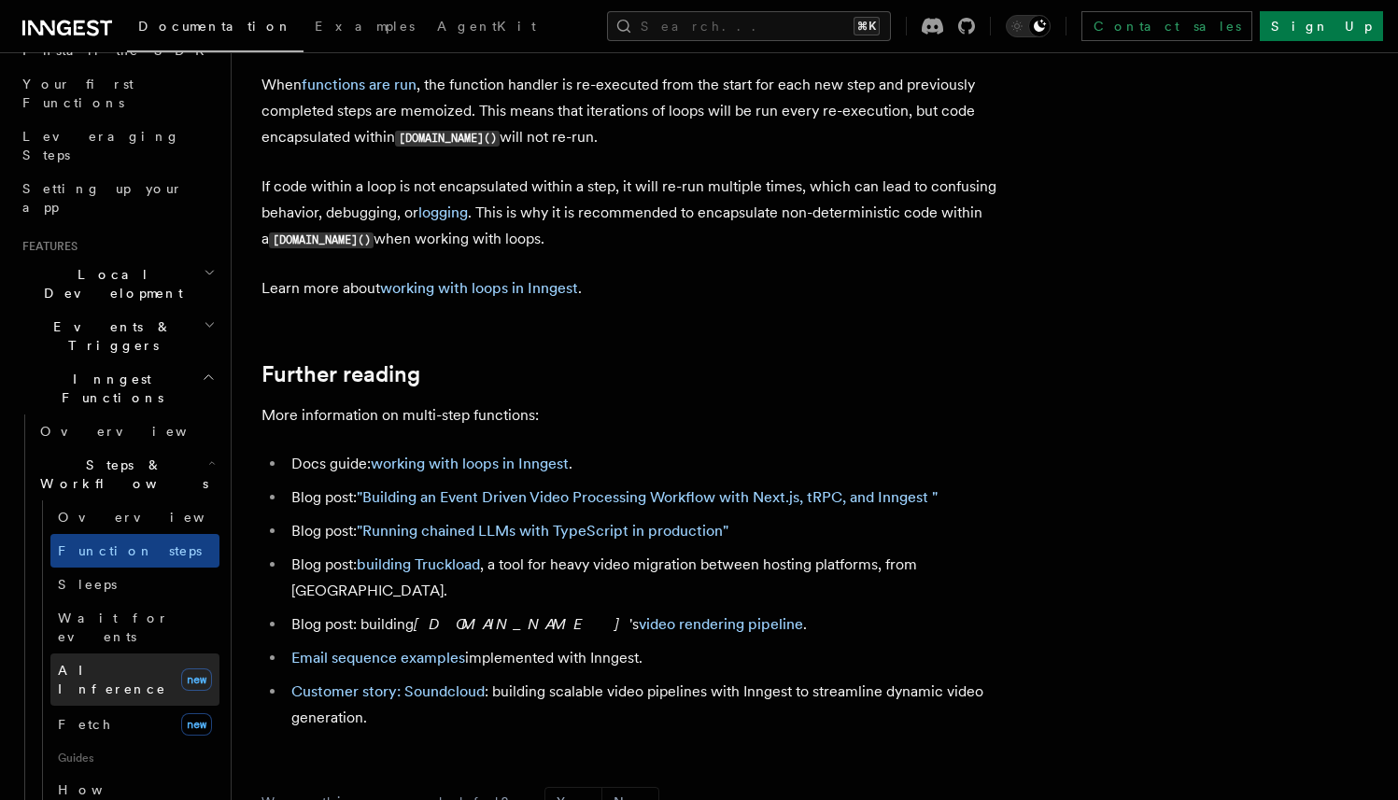
click at [120, 663] on span "AI Inference" at bounding box center [112, 680] width 108 height 34
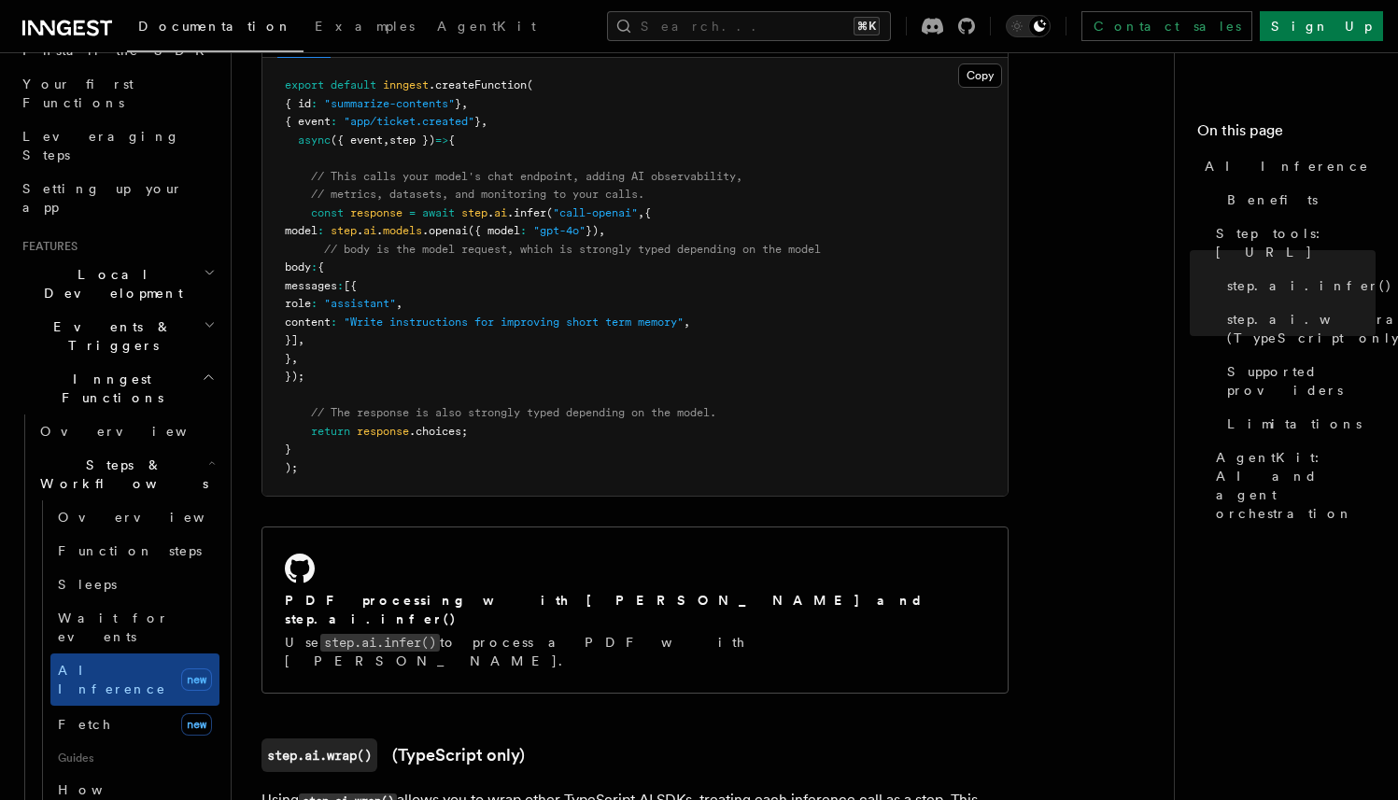
scroll to position [1165, 0]
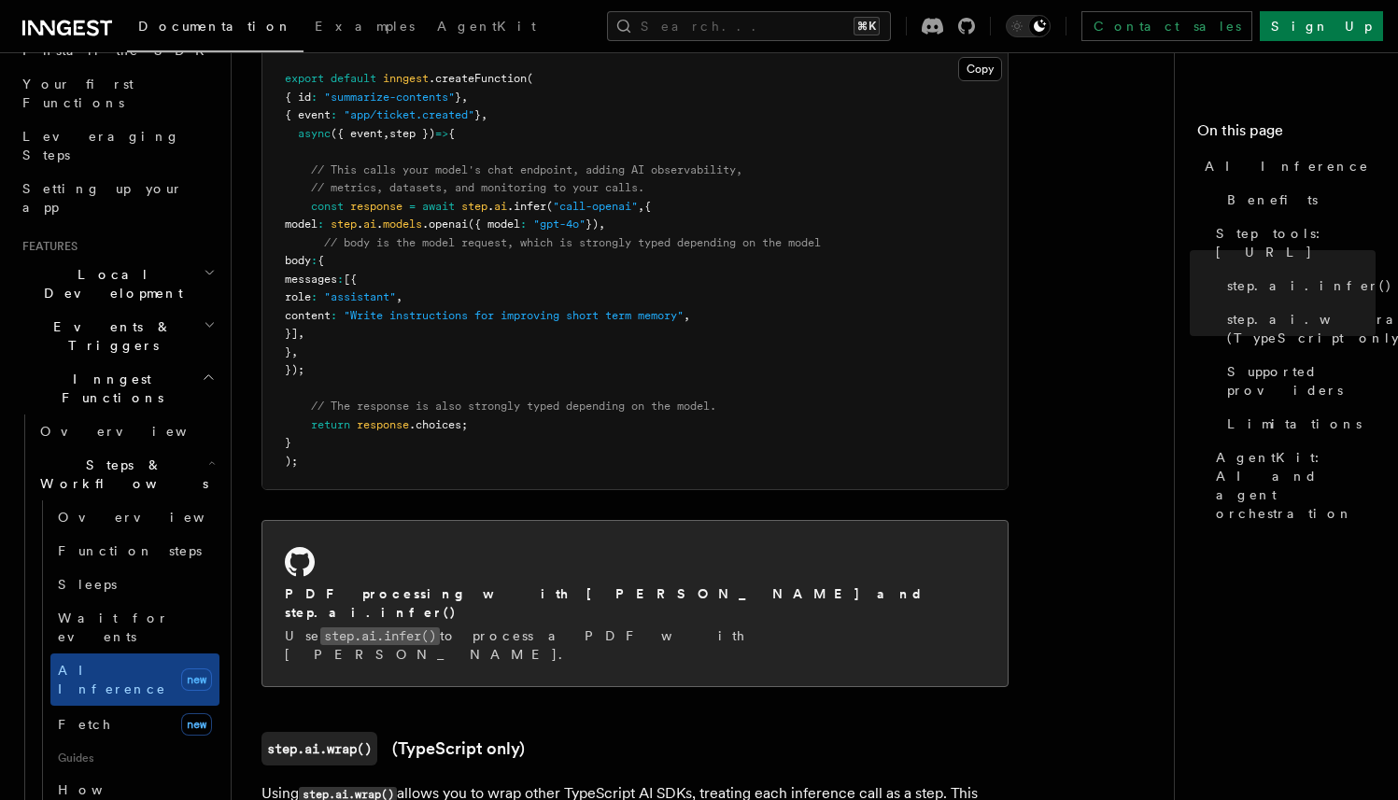
click at [532, 626] on p "Use step.ai.infer() to process a PDF with Claude Sonnet." at bounding box center [635, 644] width 700 height 37
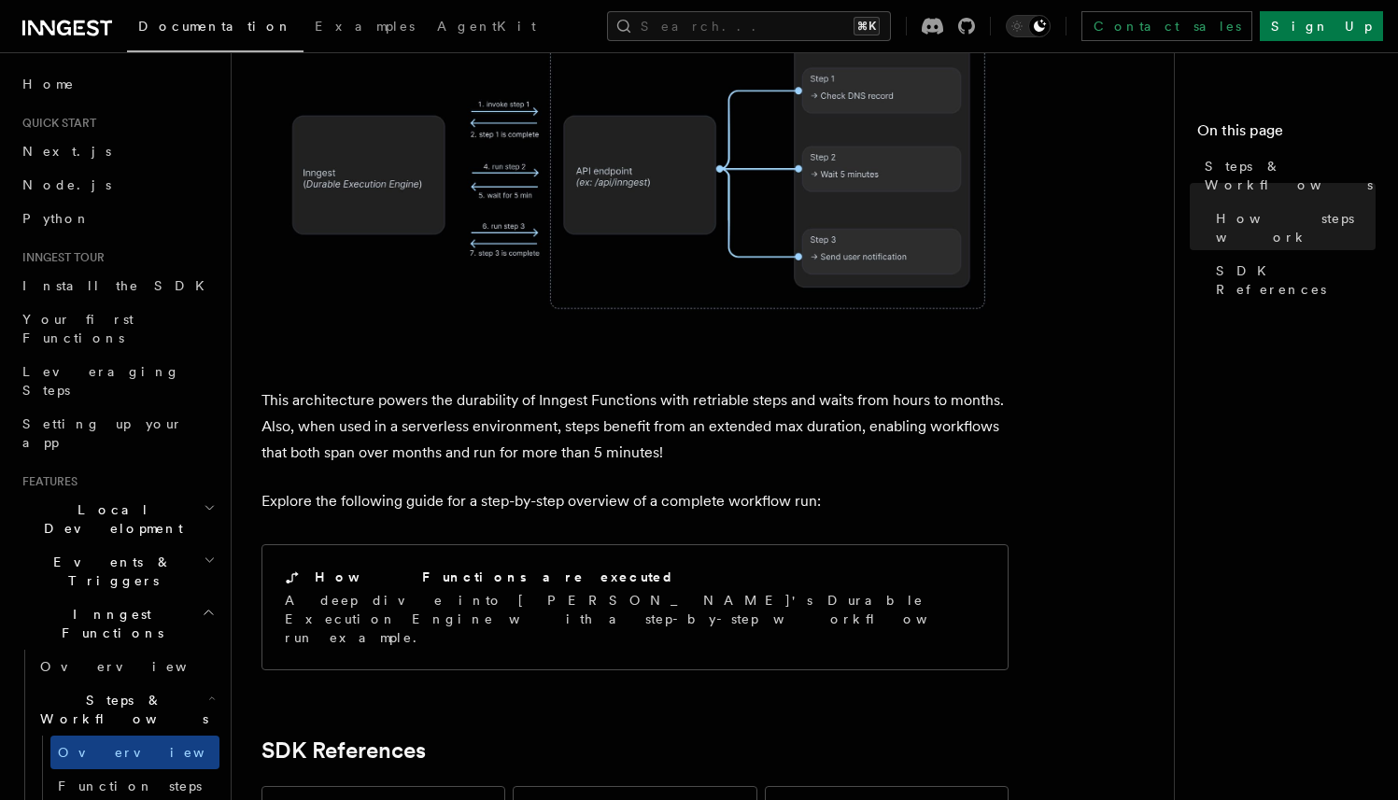
scroll to position [1629, 0]
click at [144, 545] on h2 "Events & Triggers" at bounding box center [117, 571] width 204 height 52
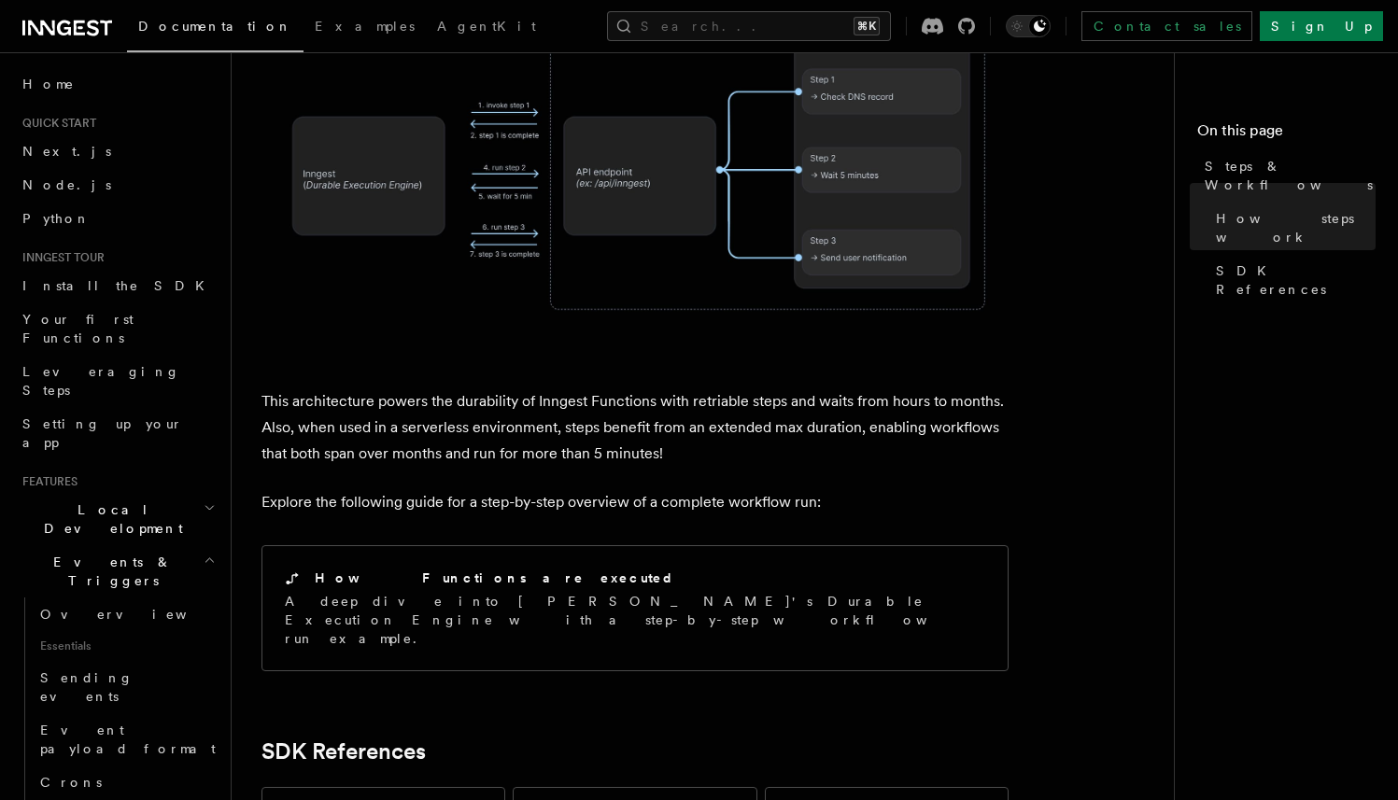
click at [145, 545] on h2 "Events & Triggers" at bounding box center [117, 571] width 204 height 52
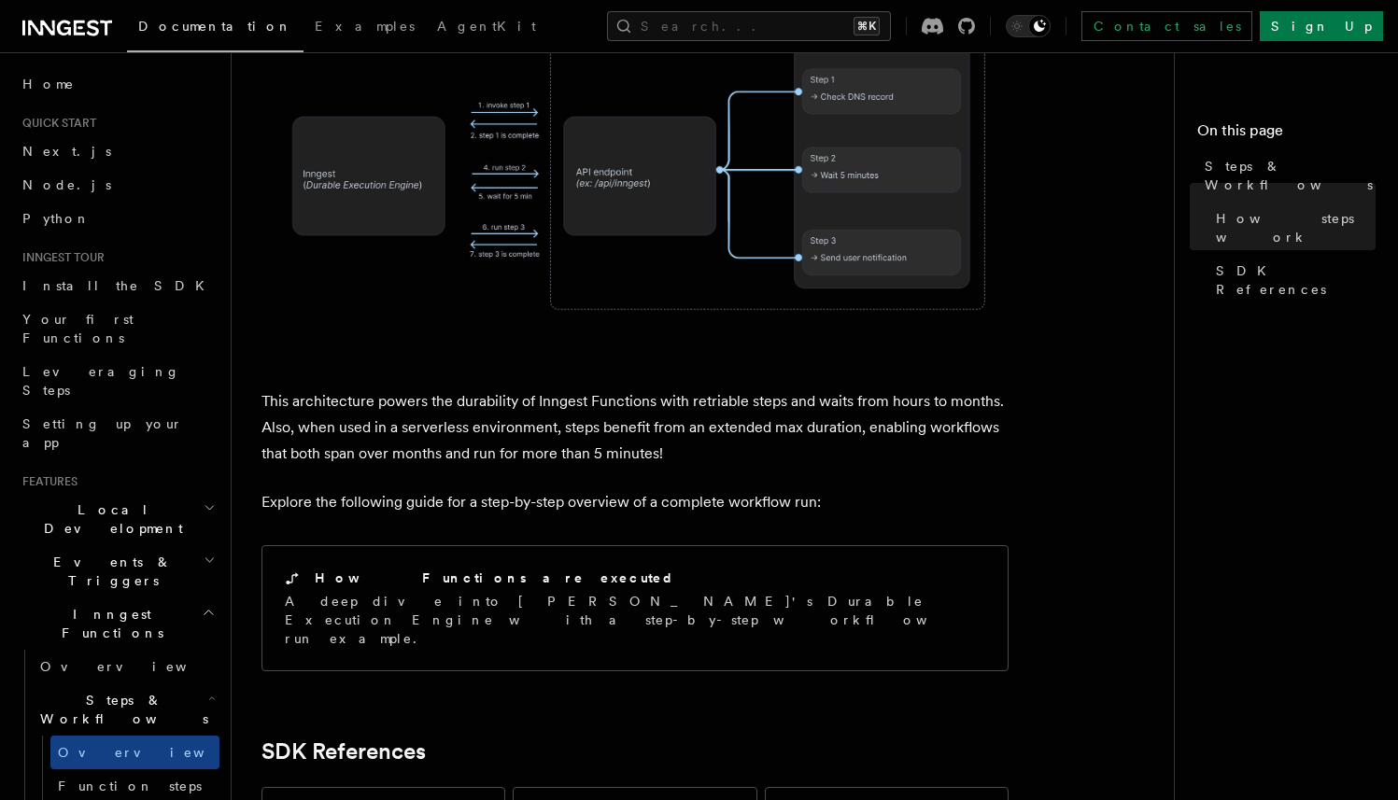
click at [148, 598] on h2 "Inngest Functions" at bounding box center [117, 624] width 204 height 52
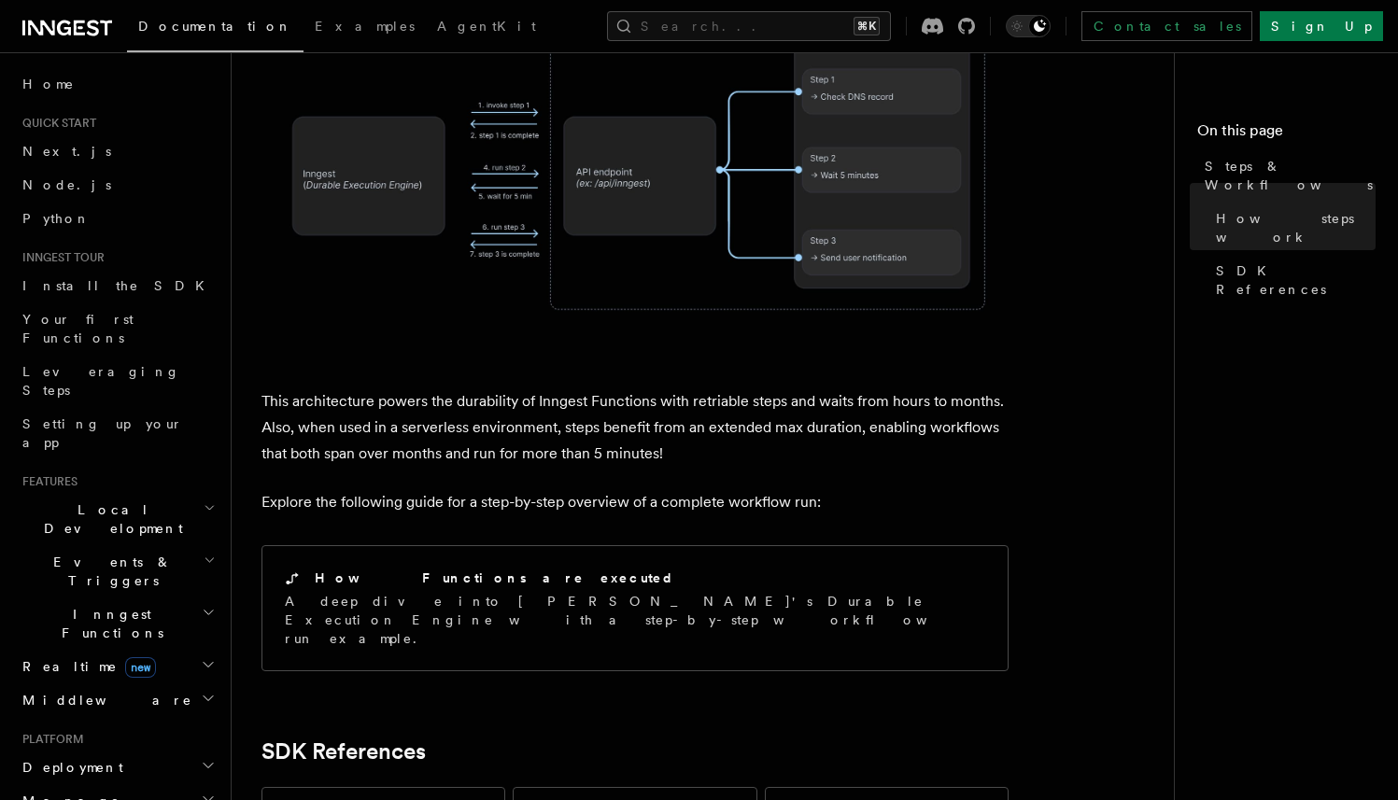
click at [150, 650] on h2 "Realtime new" at bounding box center [117, 667] width 204 height 34
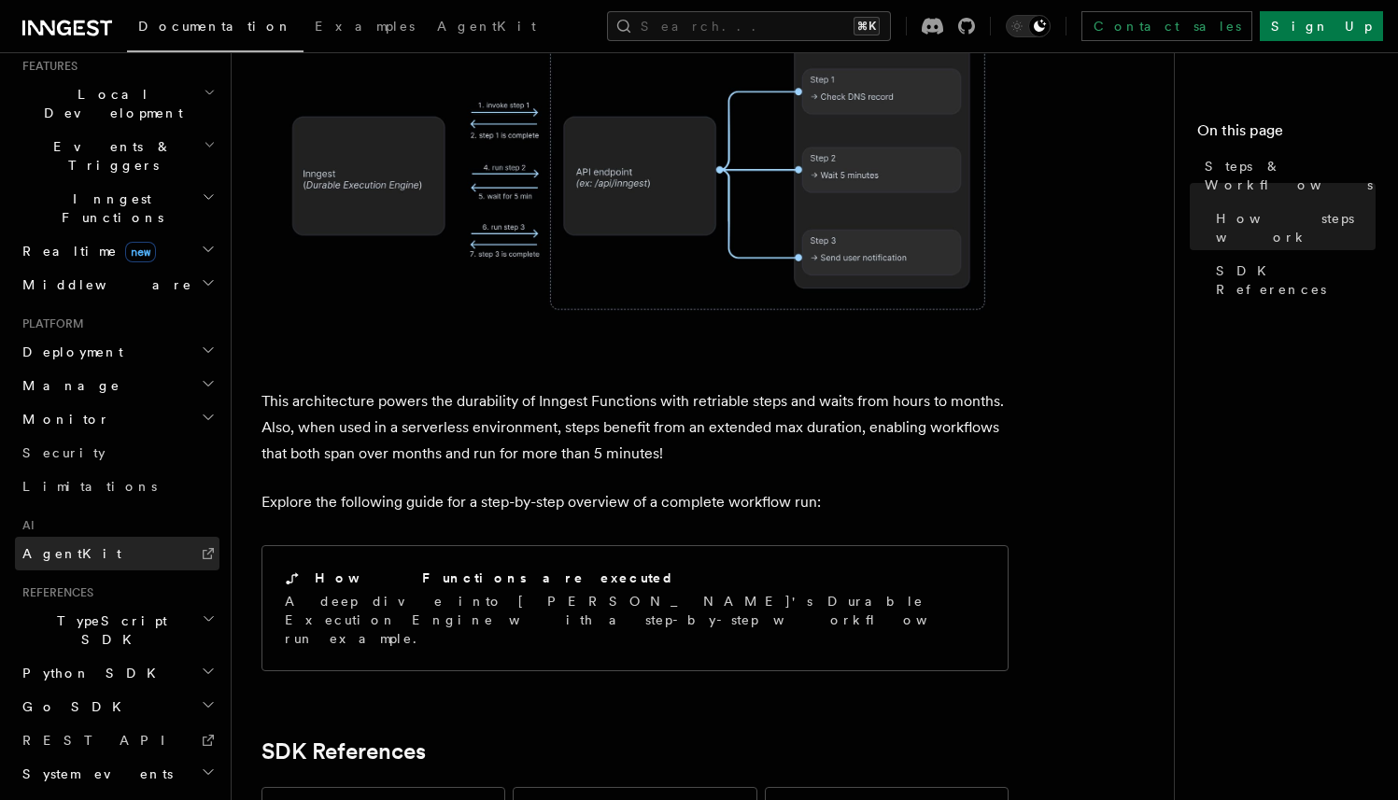
scroll to position [408, 0]
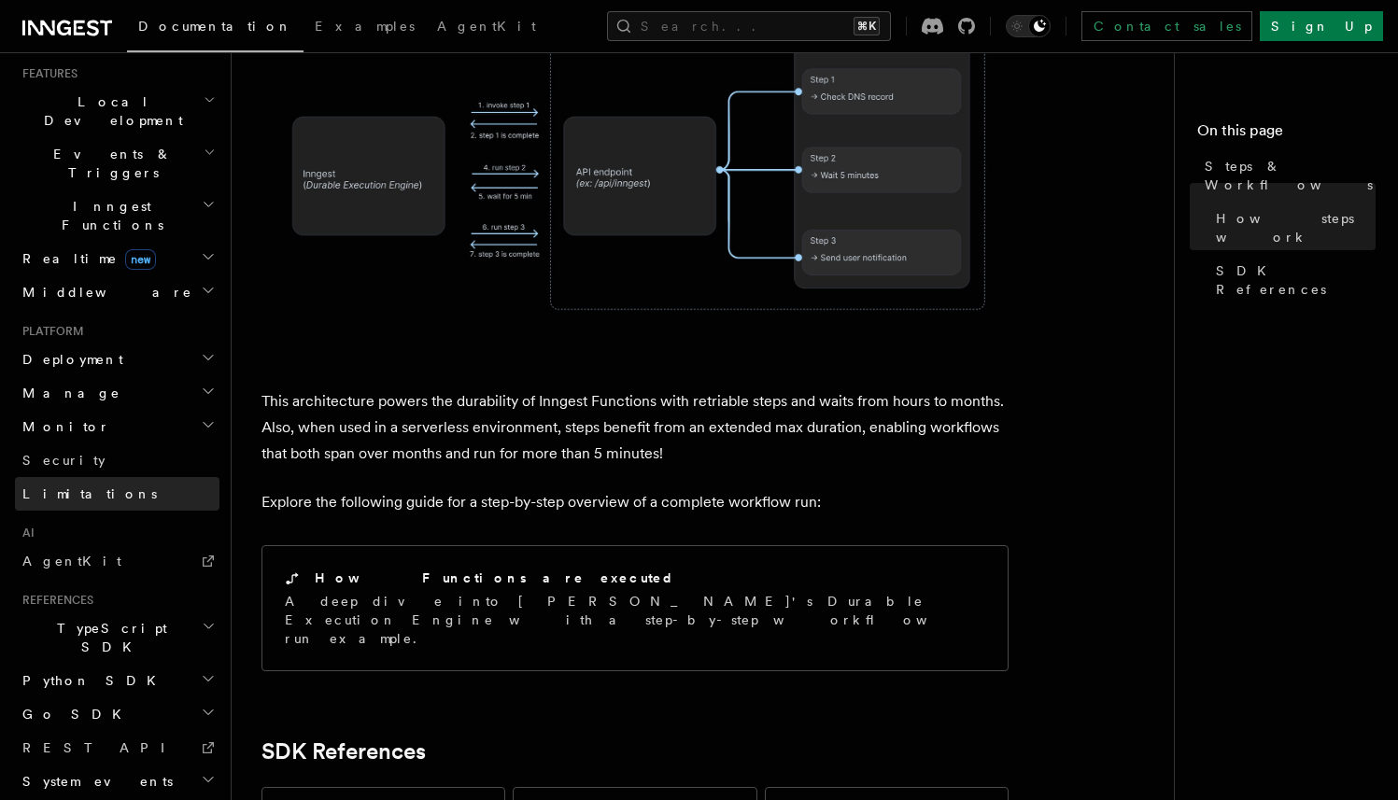
click at [122, 477] on link "Limitations" at bounding box center [117, 494] width 204 height 34
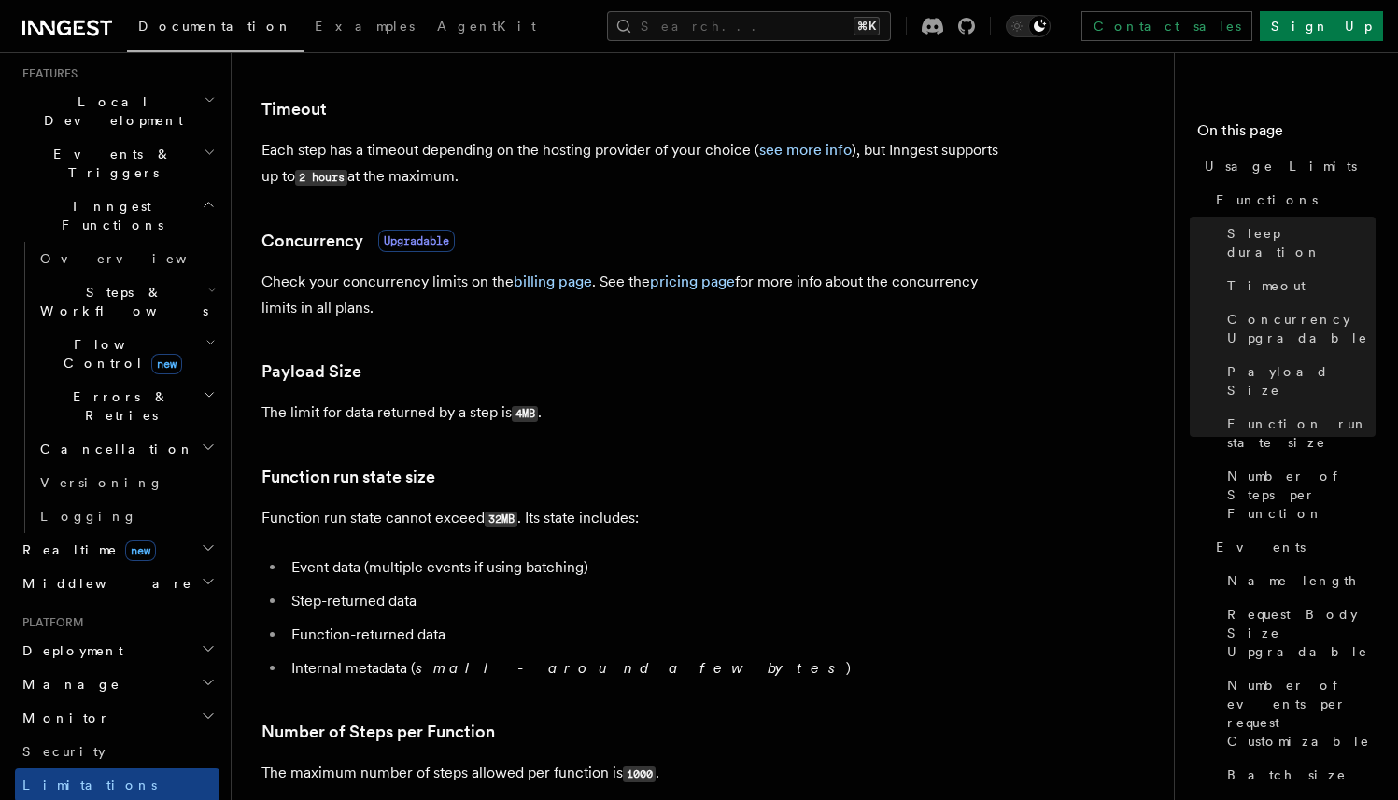
scroll to position [500, 0]
click at [558, 281] on link "billing page" at bounding box center [553, 281] width 78 height 18
click at [703, 278] on link "pricing page" at bounding box center [692, 281] width 85 height 18
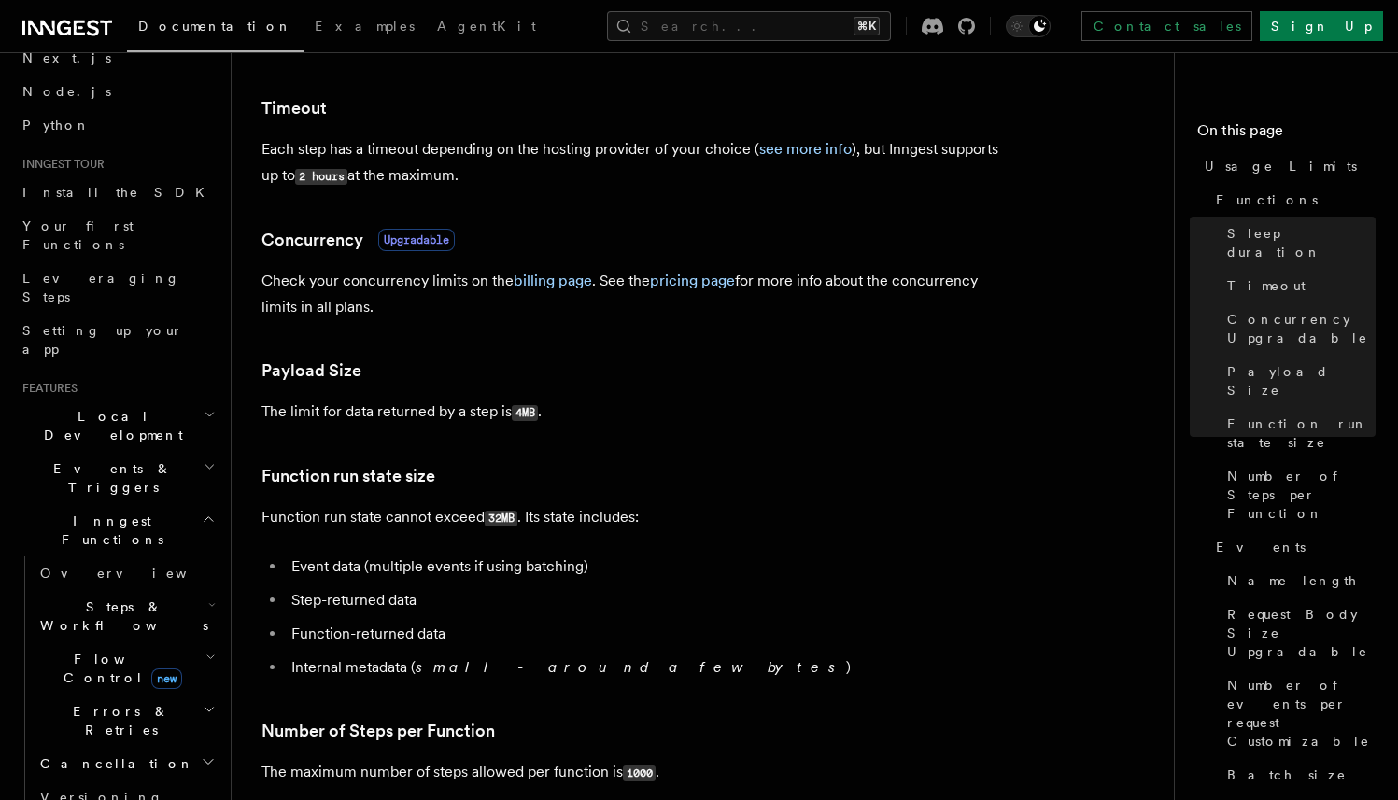
scroll to position [0, 0]
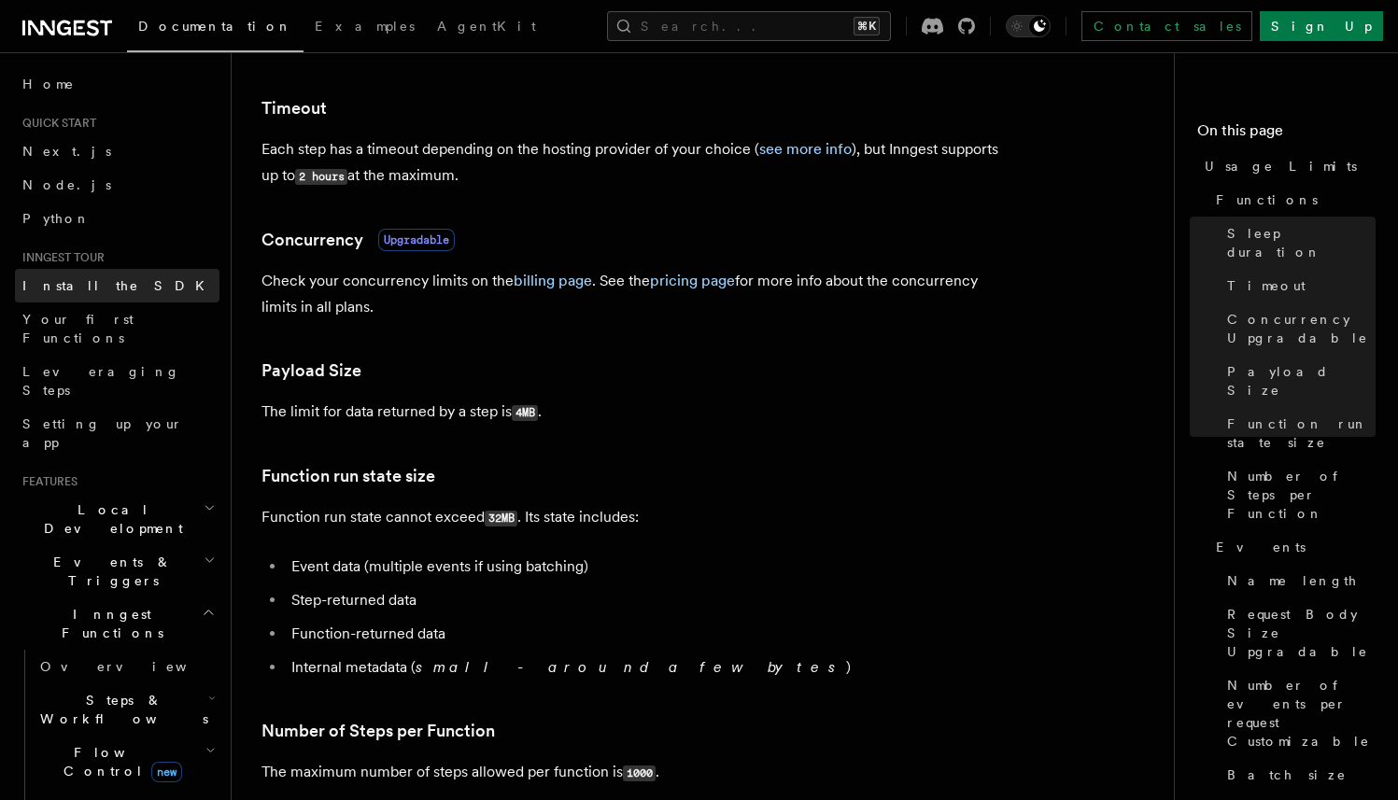
click at [102, 278] on span "Install the SDK" at bounding box center [118, 285] width 193 height 15
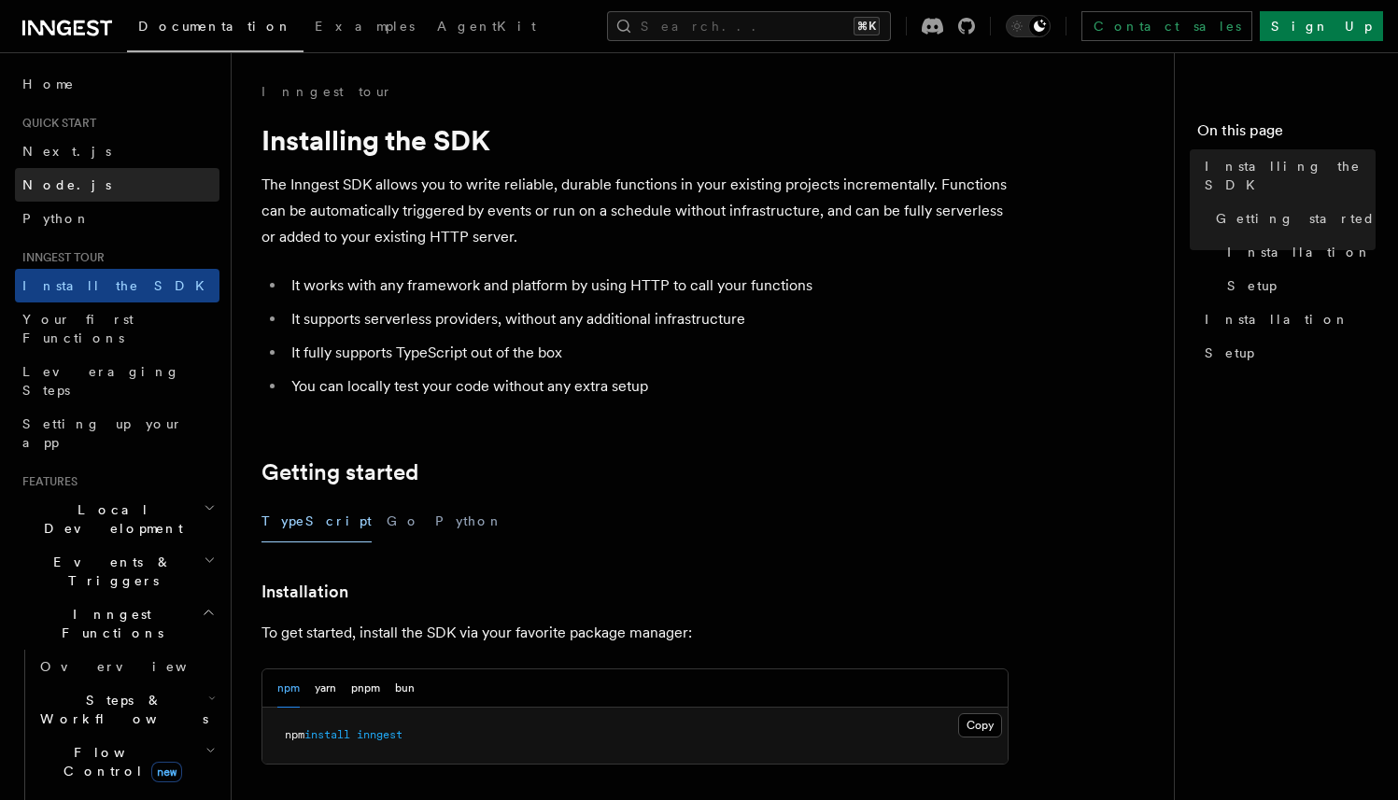
click at [42, 190] on span "Node.js" at bounding box center [66, 184] width 89 height 15
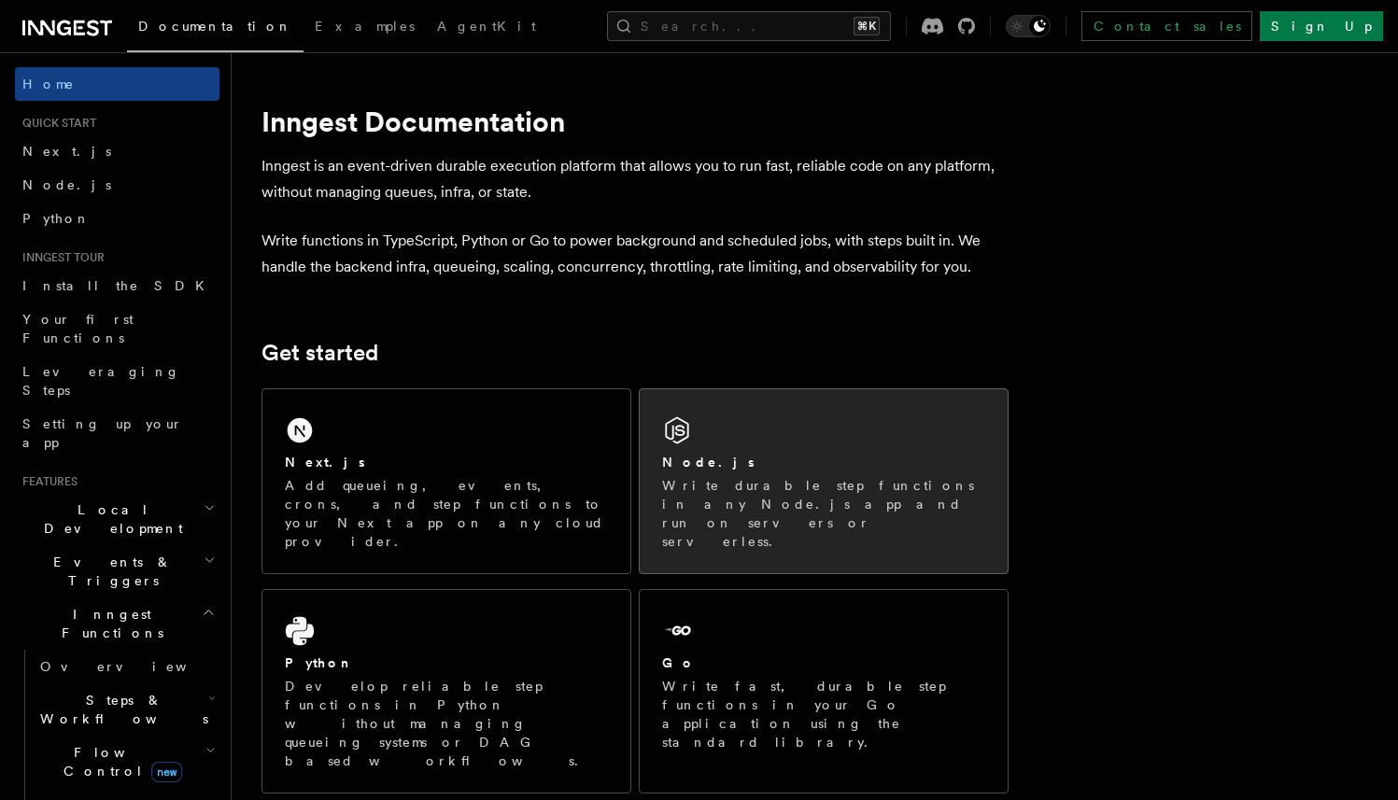
click at [696, 455] on h2 "Node.js" at bounding box center [708, 462] width 92 height 19
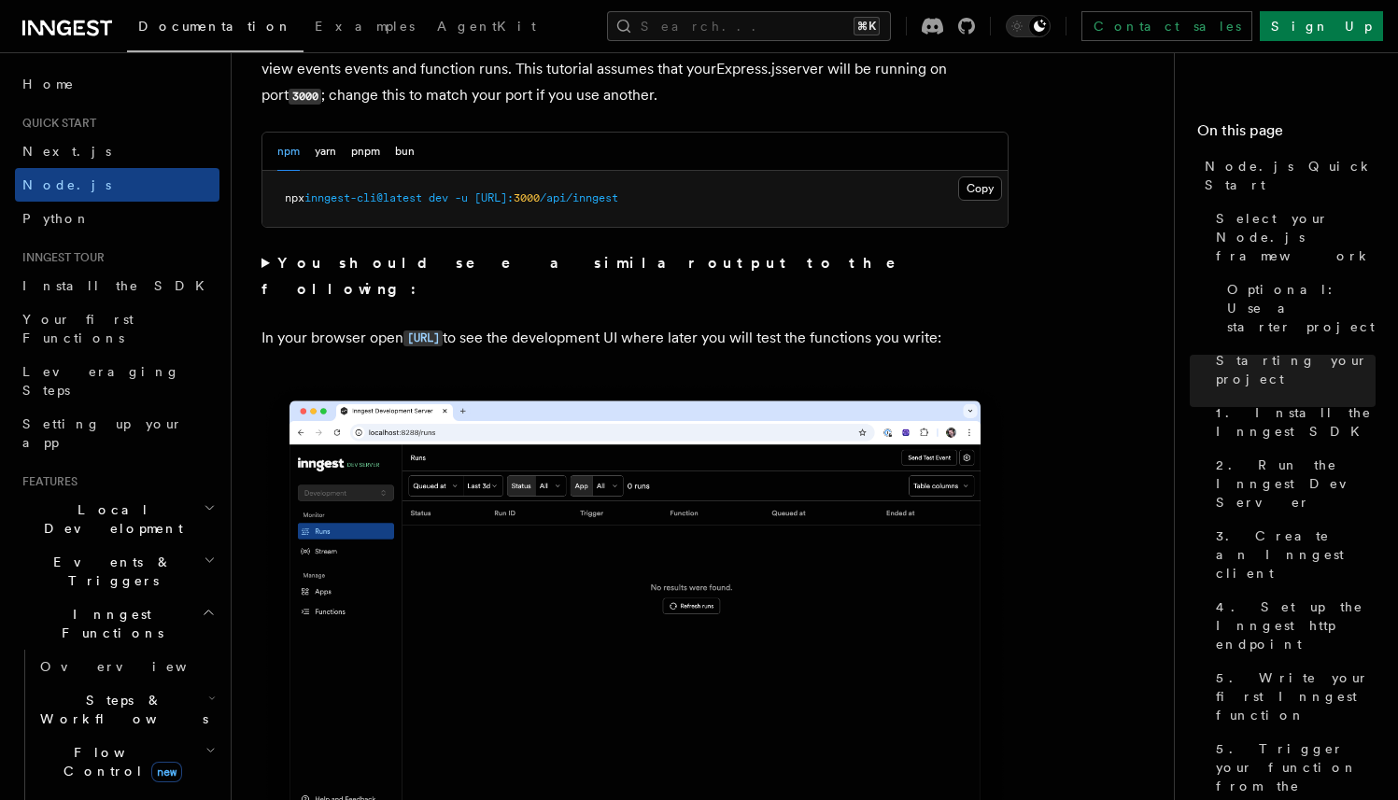
scroll to position [1547, 0]
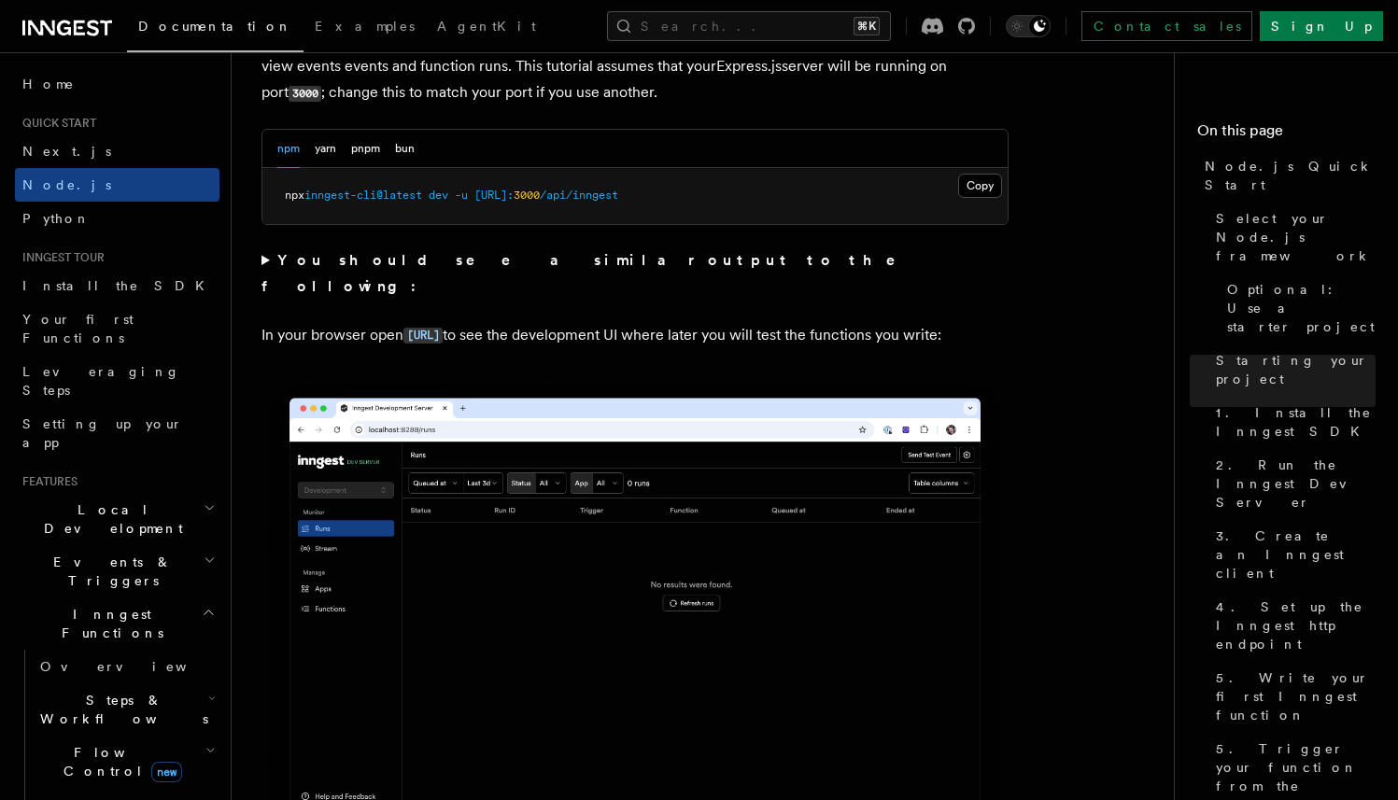
click at [262, 260] on summary "You should see a similar output to the following:" at bounding box center [634, 273] width 747 height 52
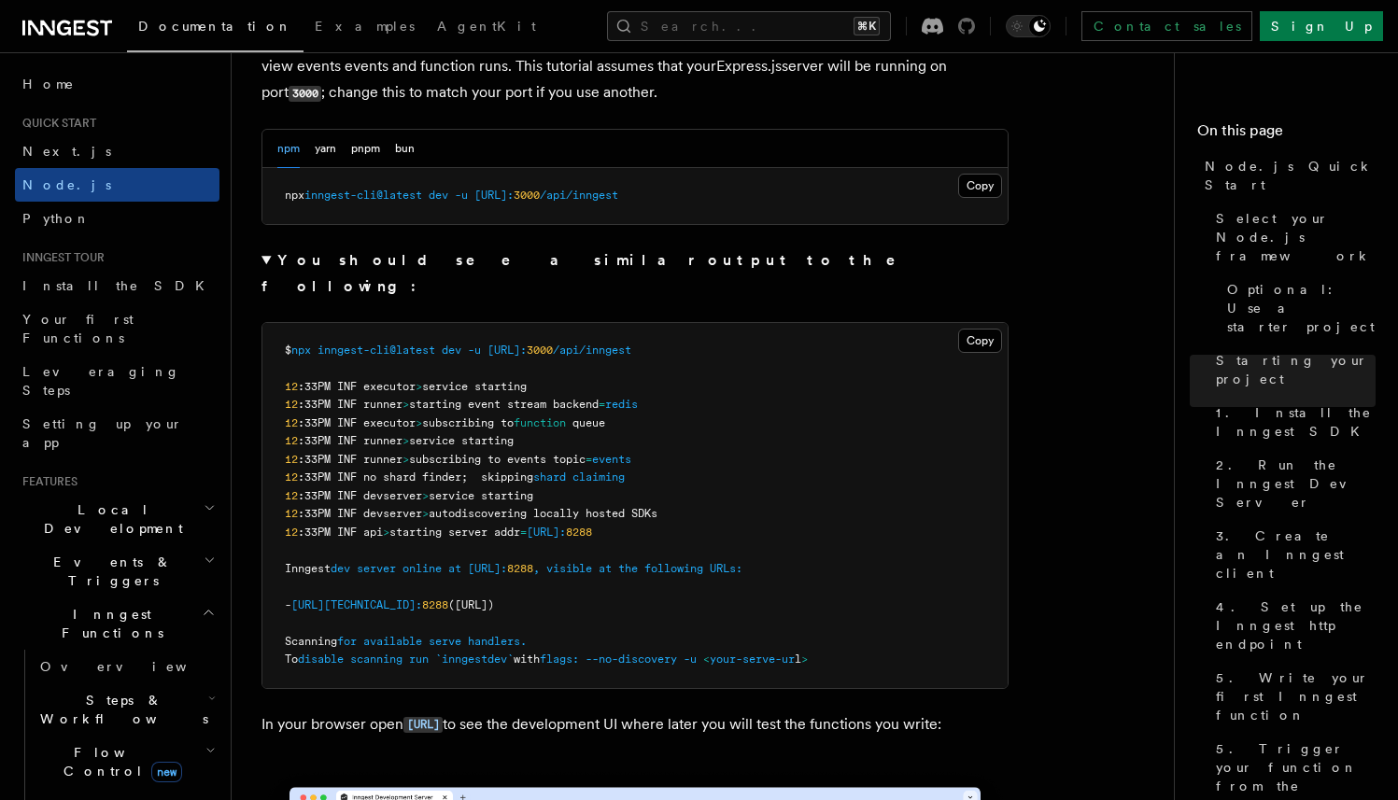
click at [975, 29] on icon at bounding box center [966, 26] width 17 height 17
